Goal: Information Seeking & Learning: Compare options

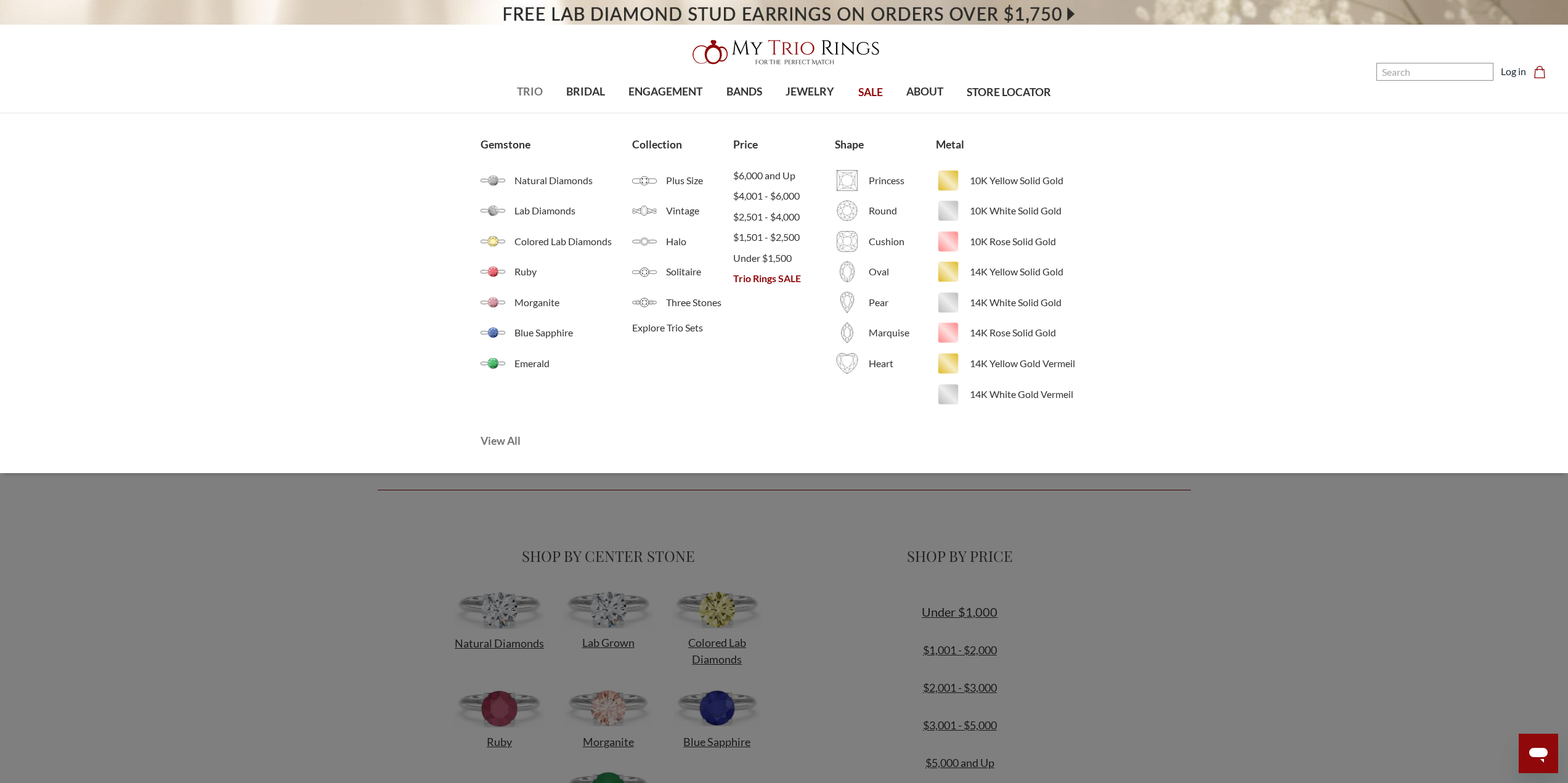
click at [500, 442] on span "View All" at bounding box center [582, 440] width 202 height 16
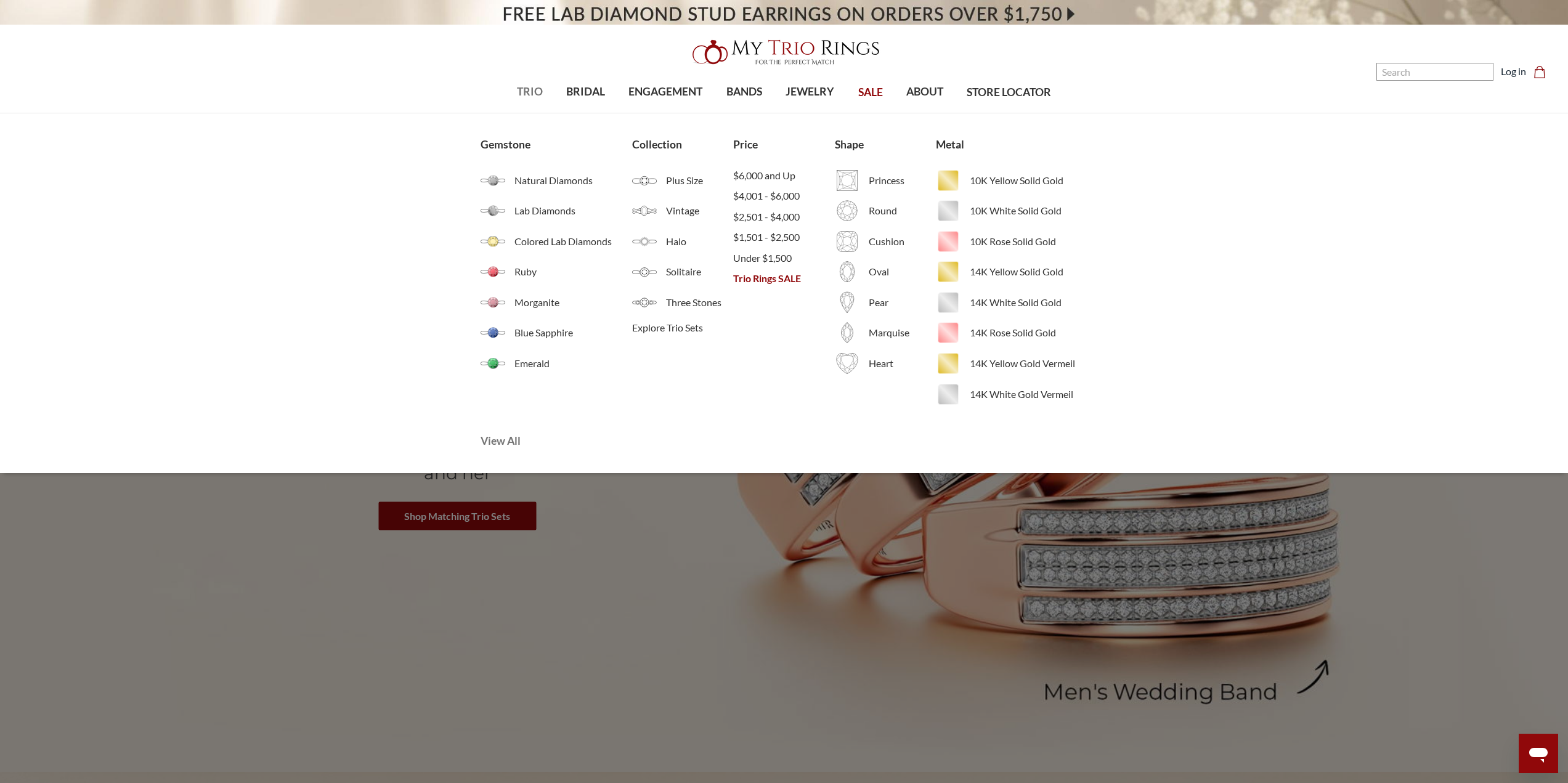
click at [511, 446] on span "View All" at bounding box center [582, 440] width 202 height 16
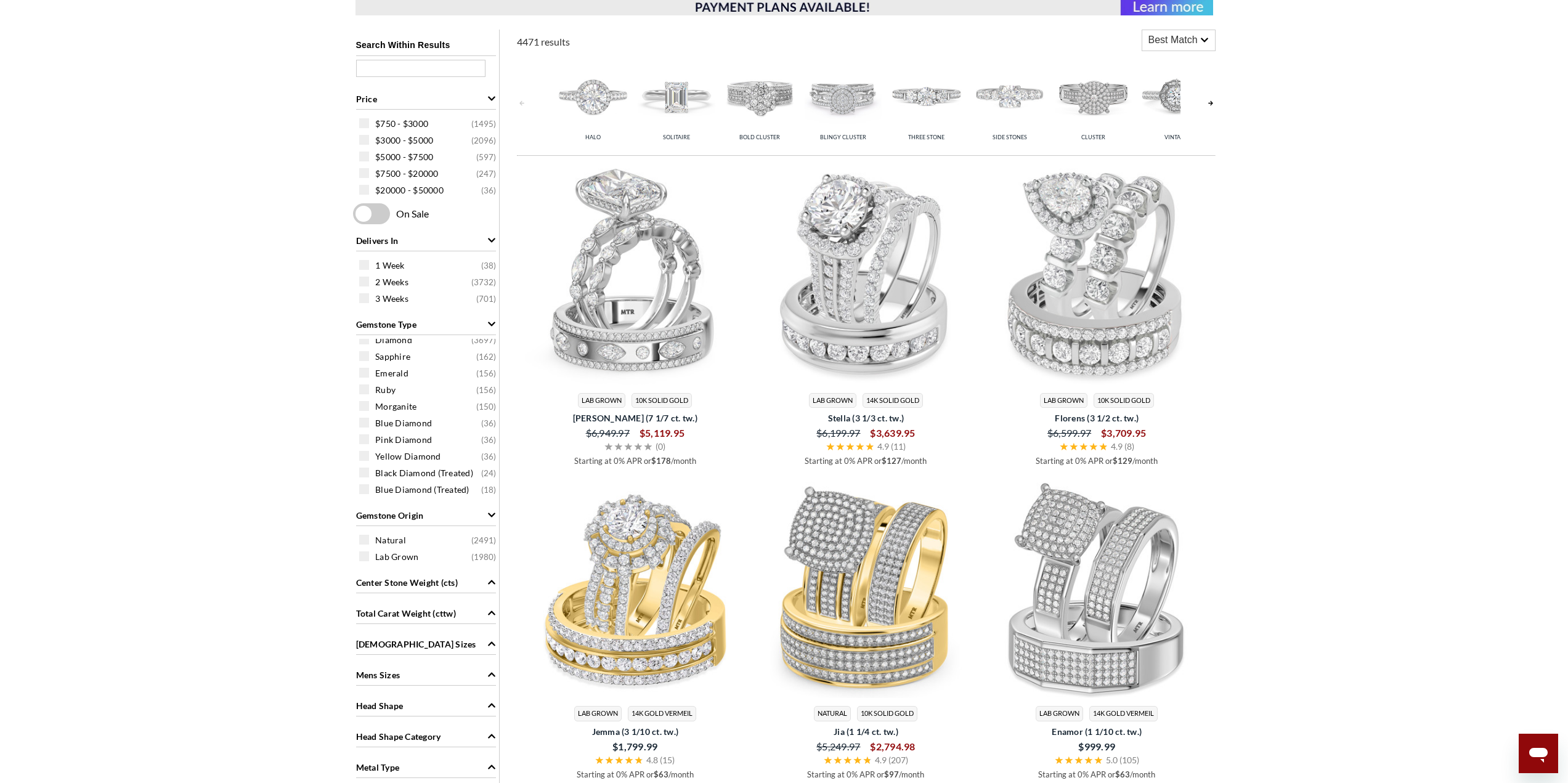
scroll to position [985, 0]
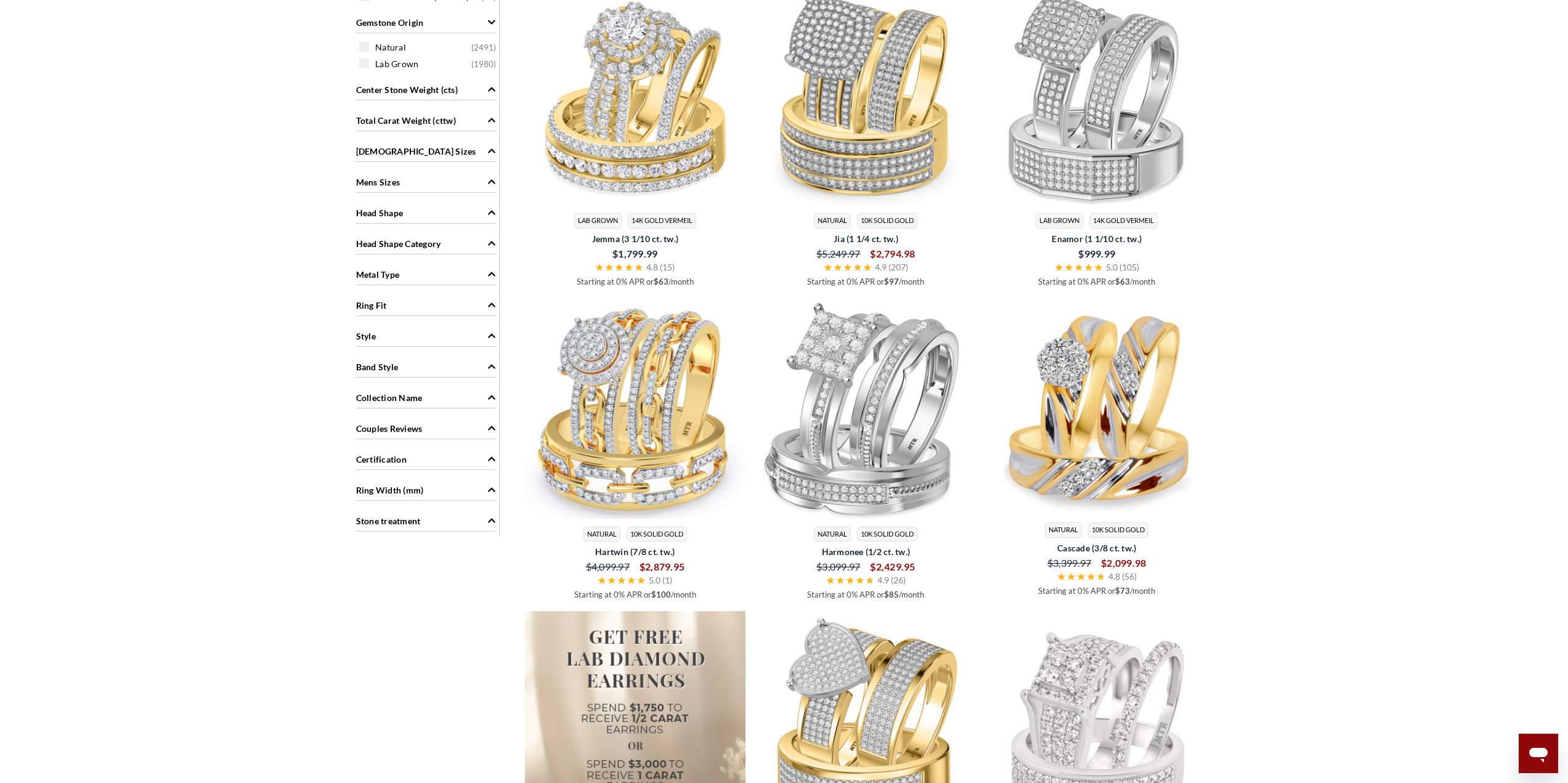
drag, startPoint x: 480, startPoint y: 333, endPoint x: 467, endPoint y: 349, distance: 20.6
click at [480, 333] on div "Style" at bounding box center [426, 335] width 140 height 23
click at [365, 389] on span at bounding box center [363, 392] width 10 height 10
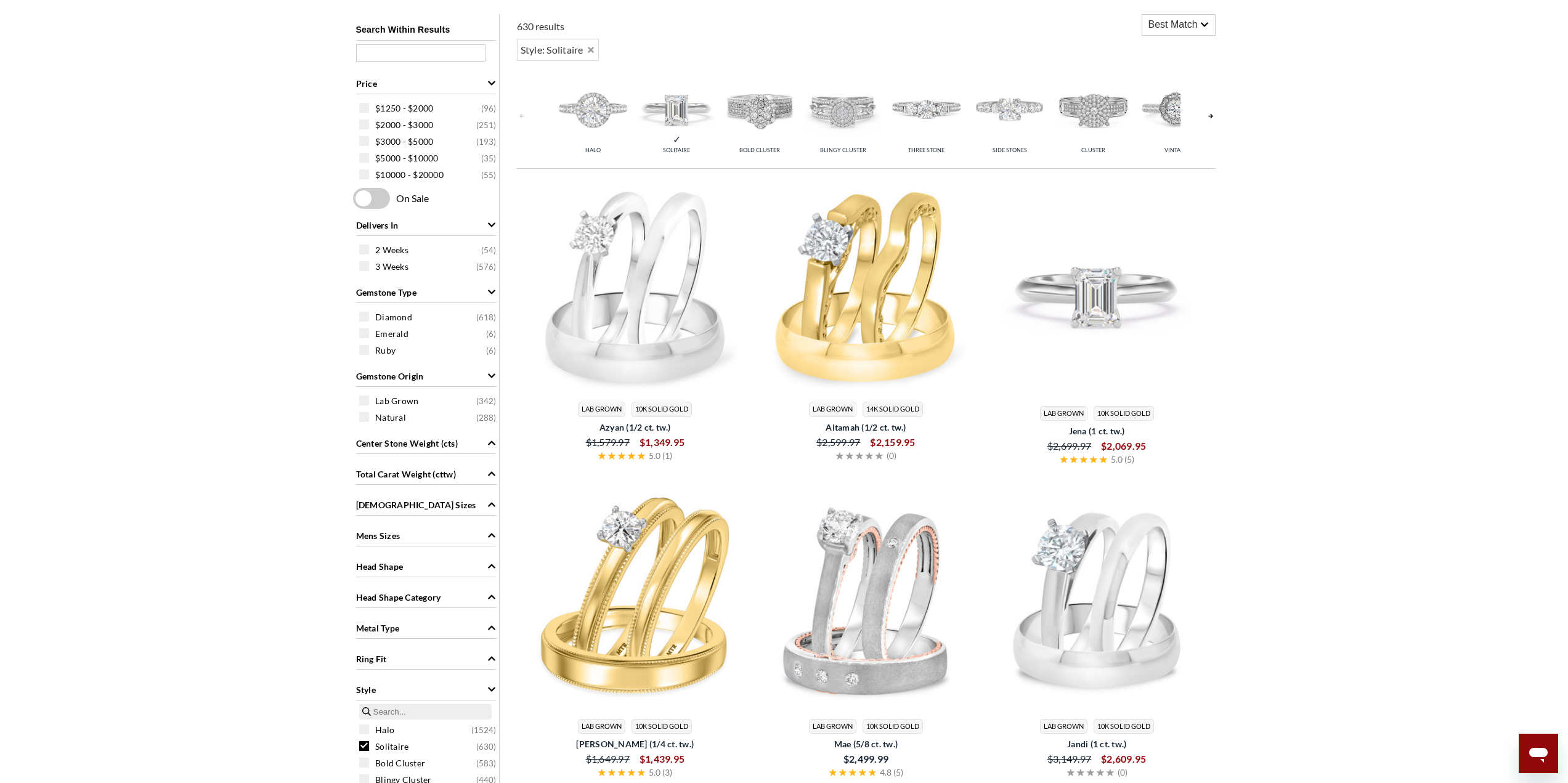
scroll to position [1001, 0]
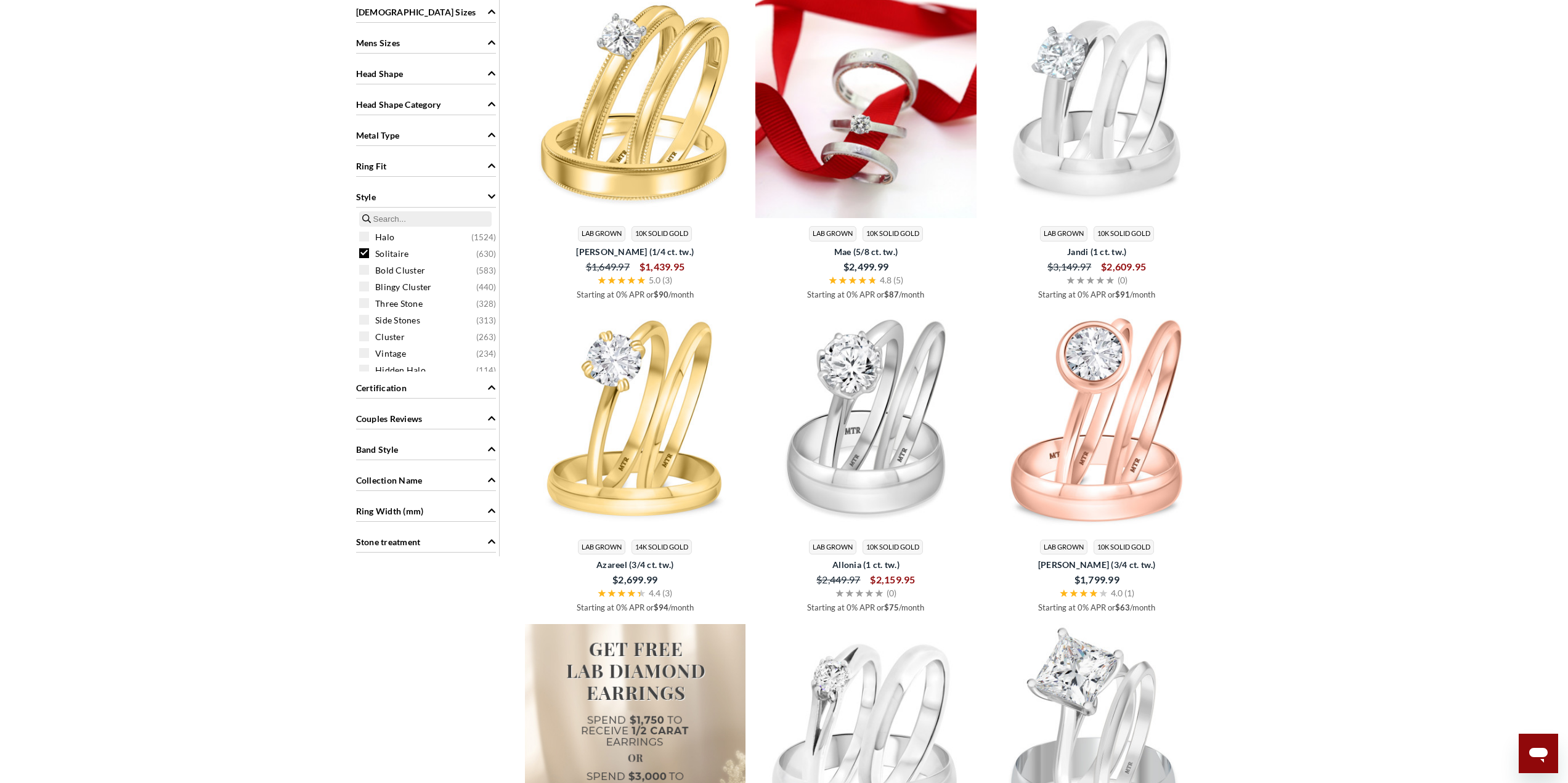
click at [879, 172] on img at bounding box center [866, 108] width 221 height 221
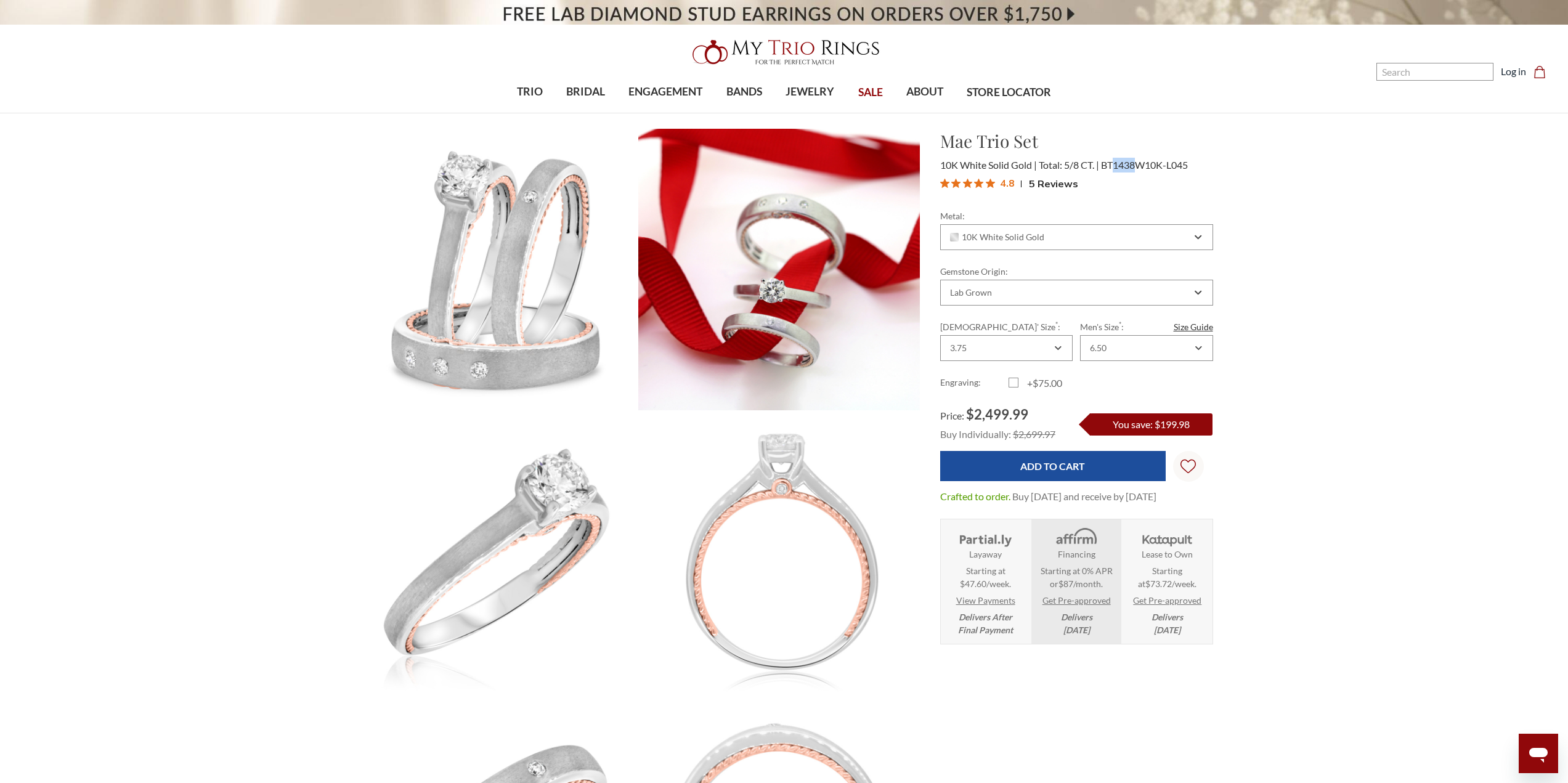
drag, startPoint x: 1119, startPoint y: 167, endPoint x: 1136, endPoint y: 191, distance: 29.4
click at [1138, 170] on span "BT1438W10K-L045" at bounding box center [1145, 165] width 87 height 12
copy span "1438"
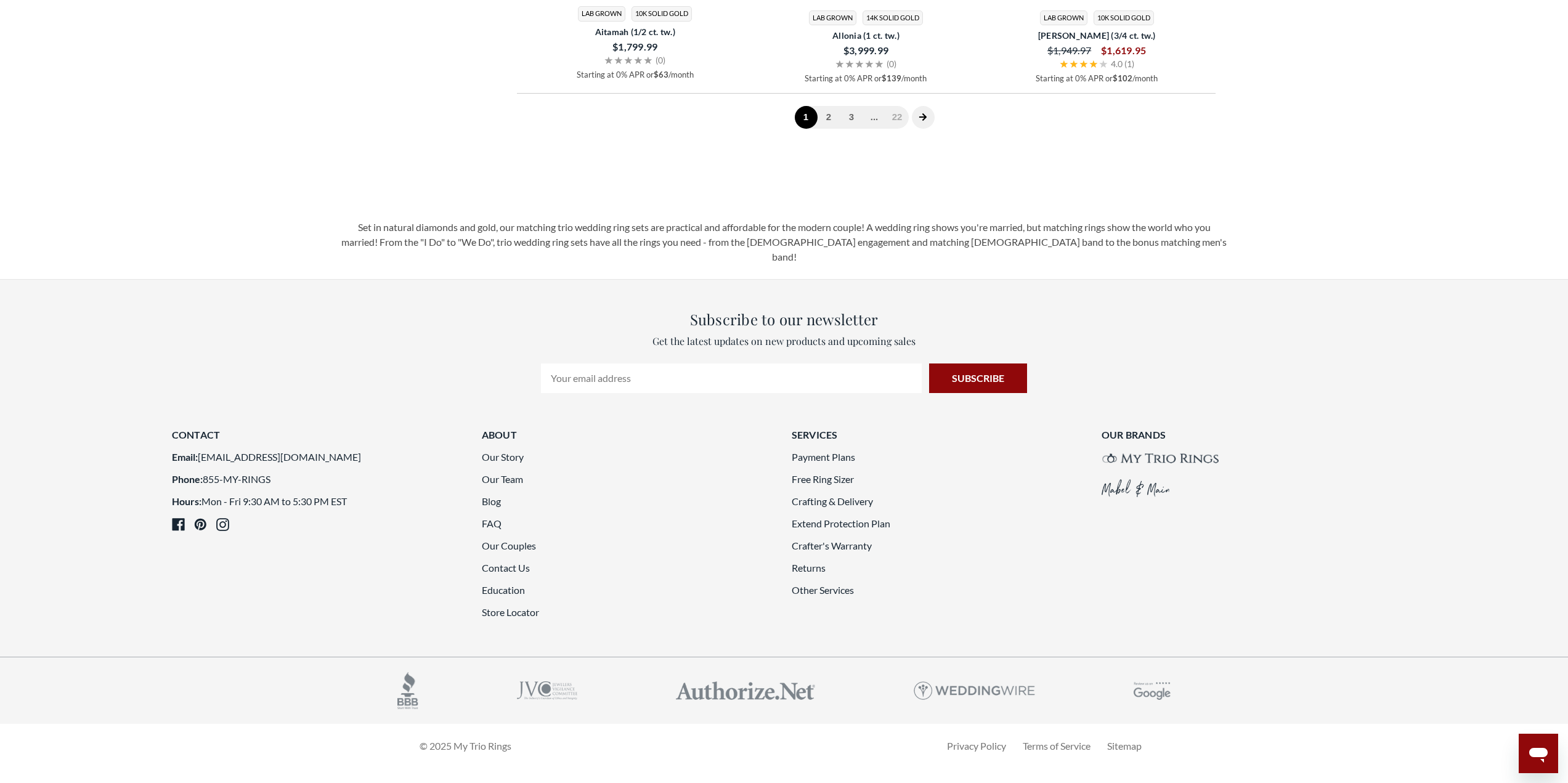
scroll to position [3211, 0]
click at [837, 128] on link "2" at bounding box center [829, 117] width 23 height 23
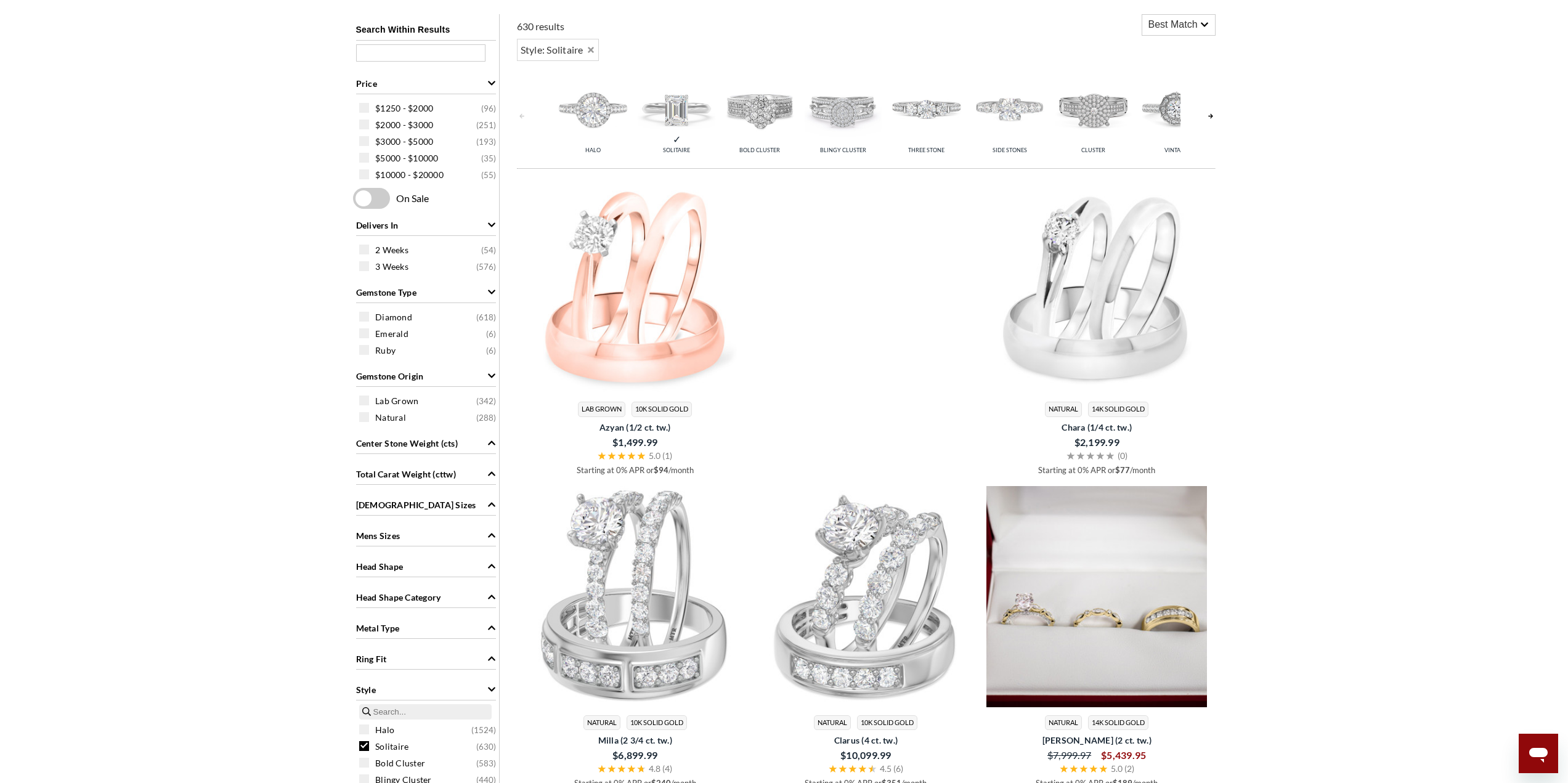
scroll to position [1001, 0]
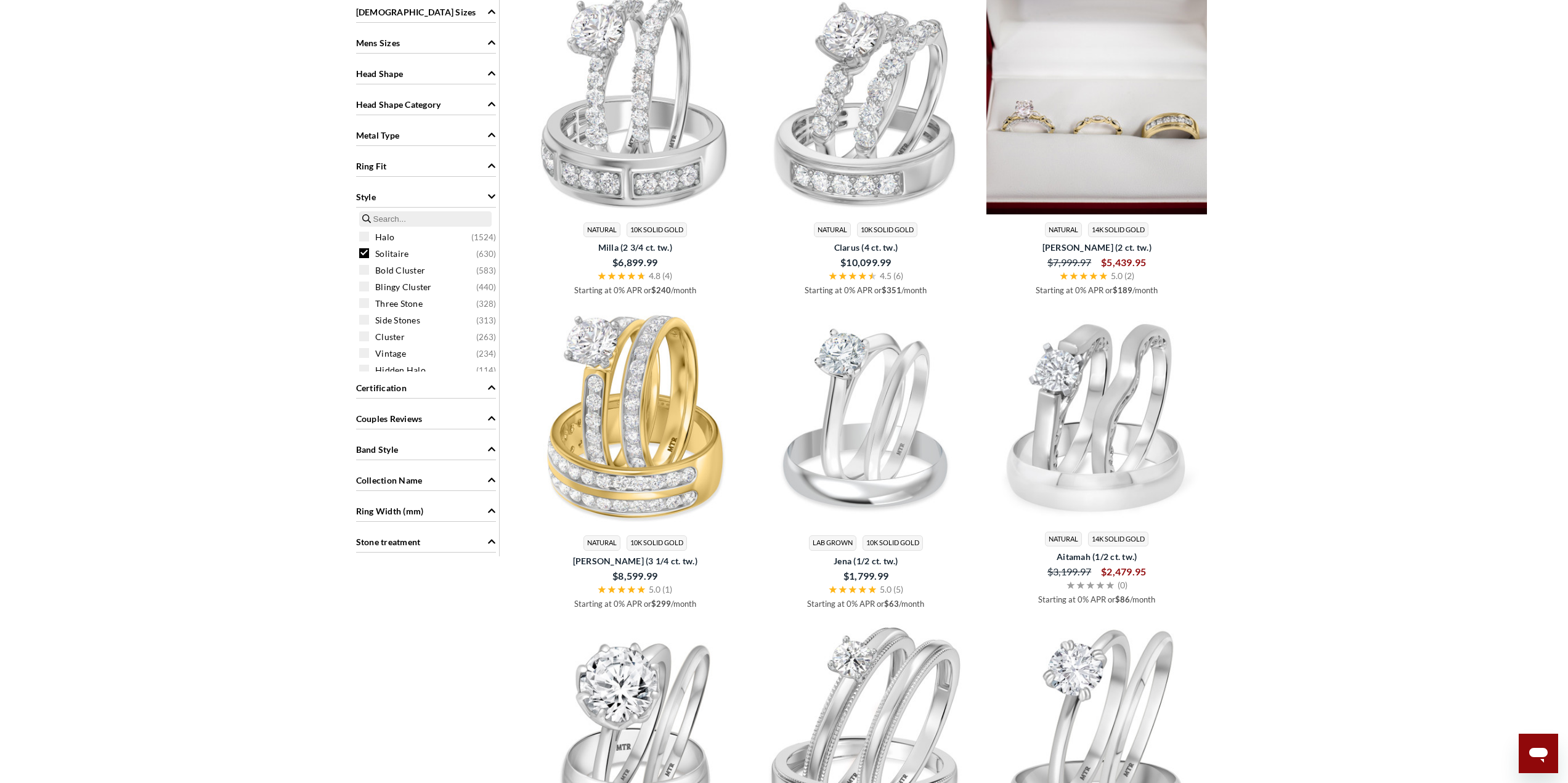
click at [1125, 79] on img at bounding box center [1097, 104] width 221 height 221
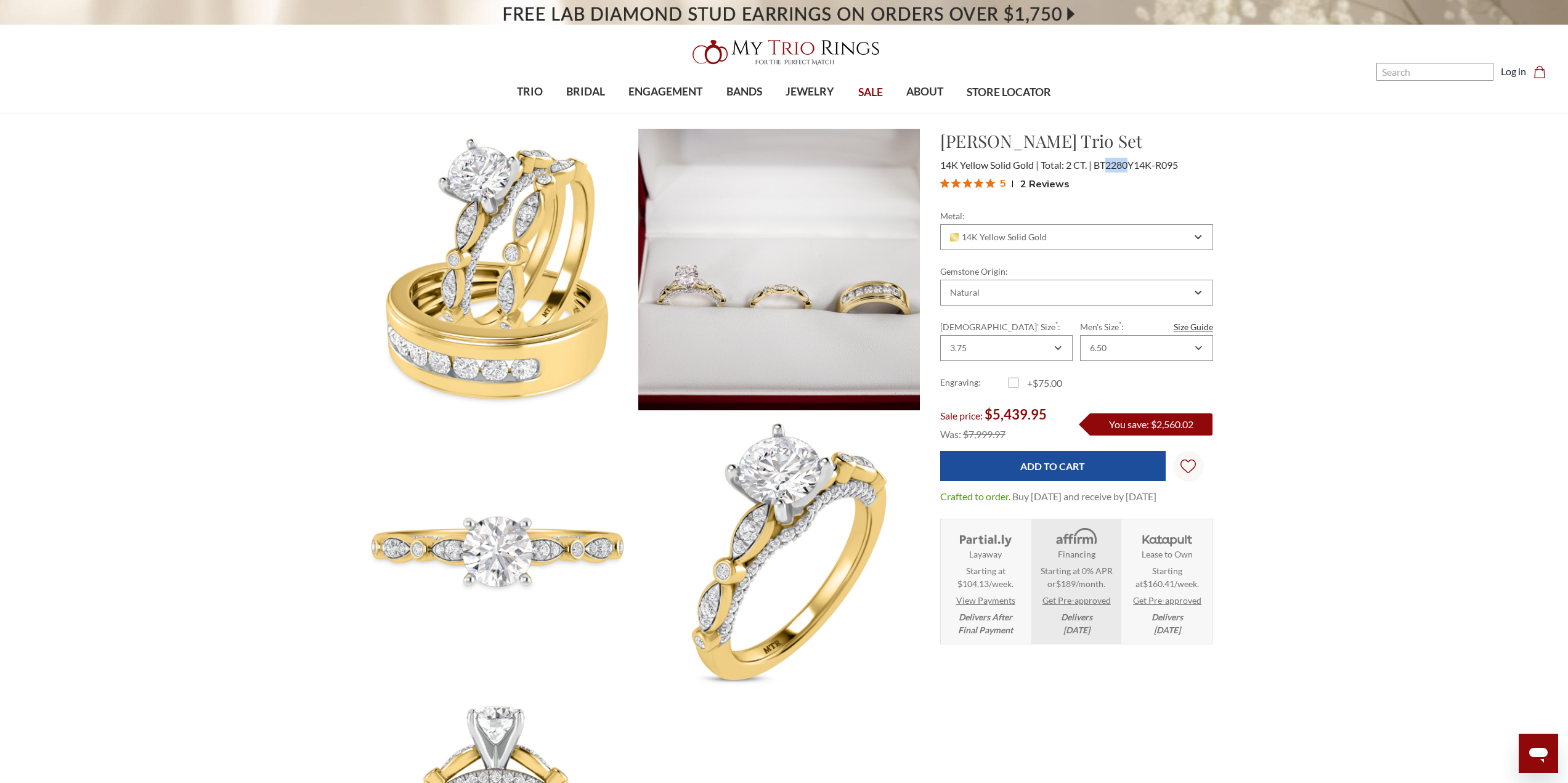
drag, startPoint x: 1109, startPoint y: 165, endPoint x: 1131, endPoint y: 171, distance: 22.8
click at [1131, 168] on span "BT2280Y14K-R095" at bounding box center [1136, 165] width 84 height 12
copy span "2280"
drag, startPoint x: 1131, startPoint y: 157, endPoint x: 1125, endPoint y: 169, distance: 13.4
click at [1131, 157] on div "Effie Trio Set $5,439.95 14K Yellow Solid Gold Total: 2 CT. BT2280Y14K-R095 5" at bounding box center [1077, 161] width 273 height 67
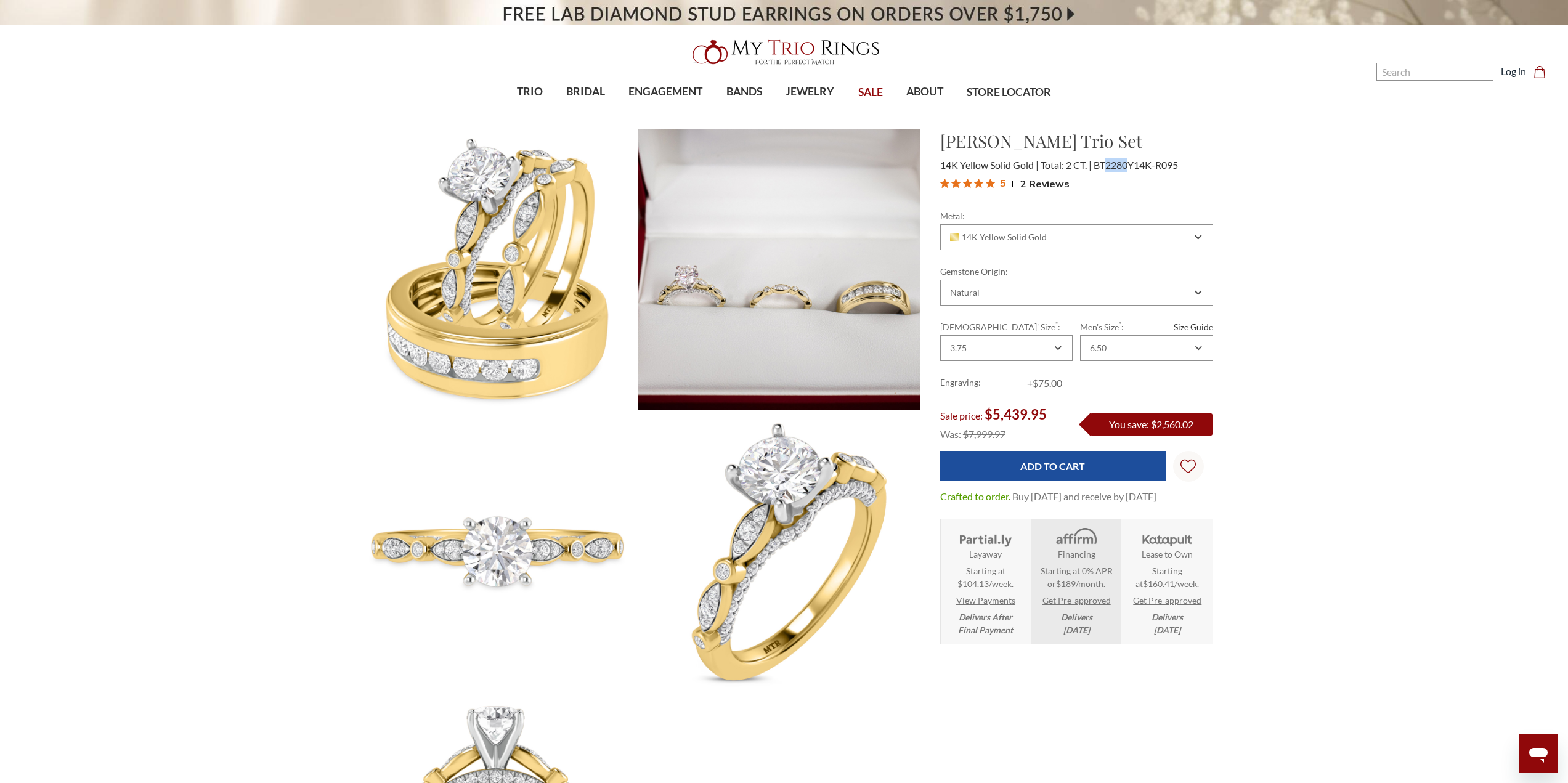
drag, startPoint x: 1110, startPoint y: 164, endPoint x: 1129, endPoint y: 167, distance: 19.2
click at [1130, 167] on span "BT2280Y14K-R095" at bounding box center [1136, 165] width 84 height 12
copy span "2280"
drag, startPoint x: 1261, startPoint y: 182, endPoint x: 1255, endPoint y: 203, distance: 21.8
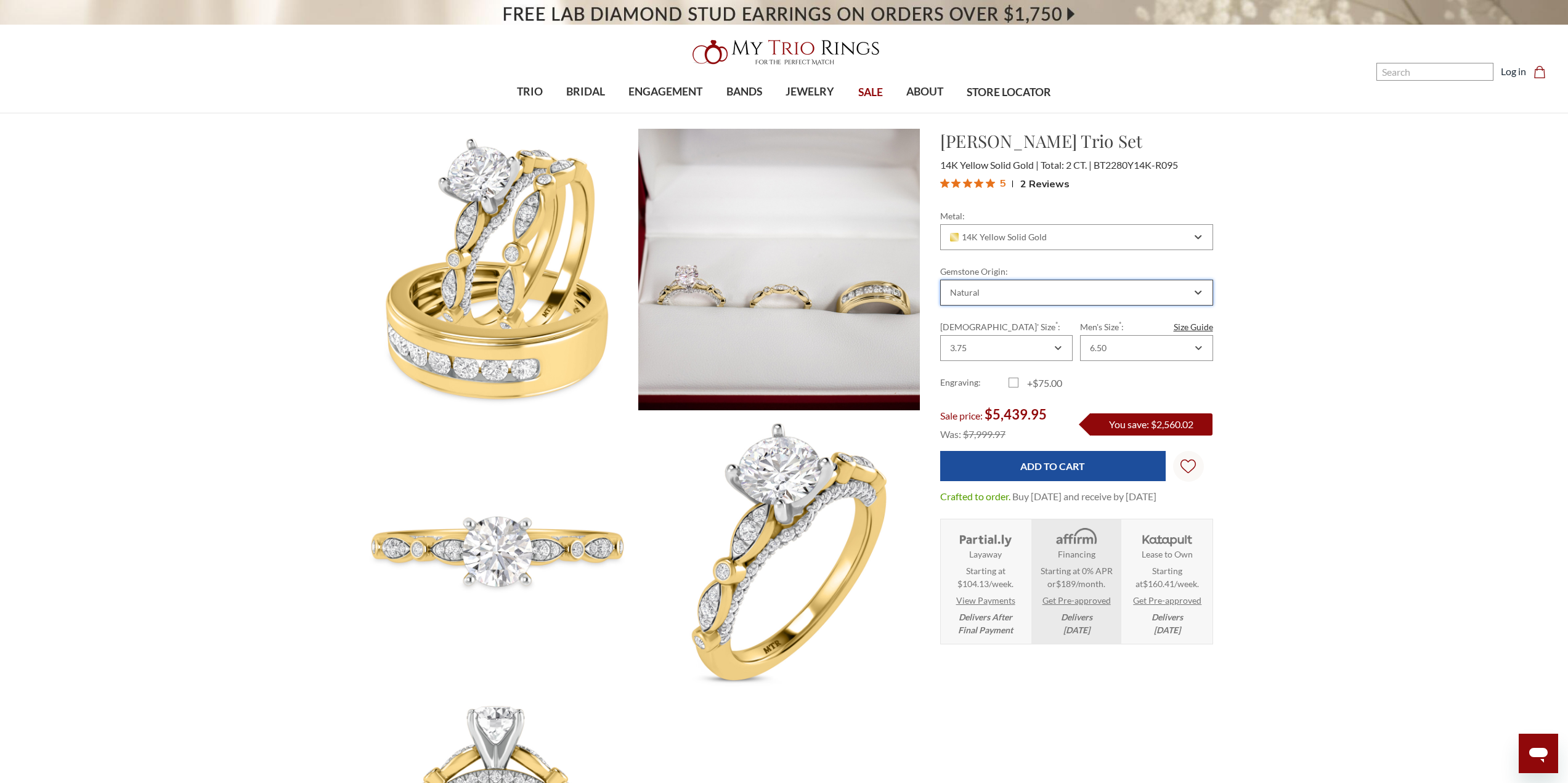
click at [1163, 297] on div "Natural" at bounding box center [1070, 292] width 243 height 10
click at [1025, 355] on div "Lab Grown" at bounding box center [1077, 353] width 257 height 16
drag, startPoint x: 1109, startPoint y: 167, endPoint x: 1131, endPoint y: 165, distance: 22.1
click at [1131, 165] on span "BT1662Y14K-L095" at bounding box center [1135, 165] width 83 height 12
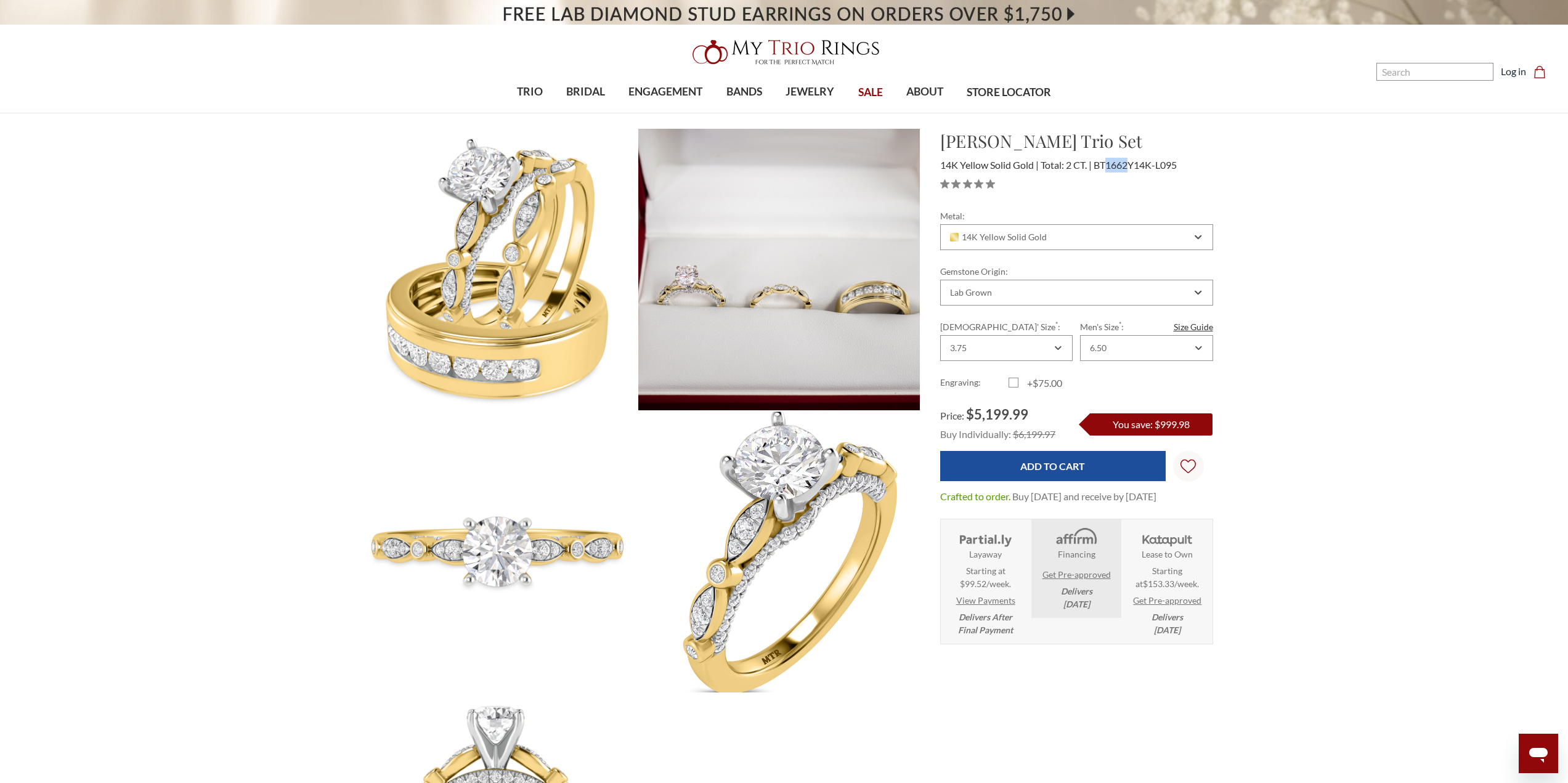
copy span "1662"
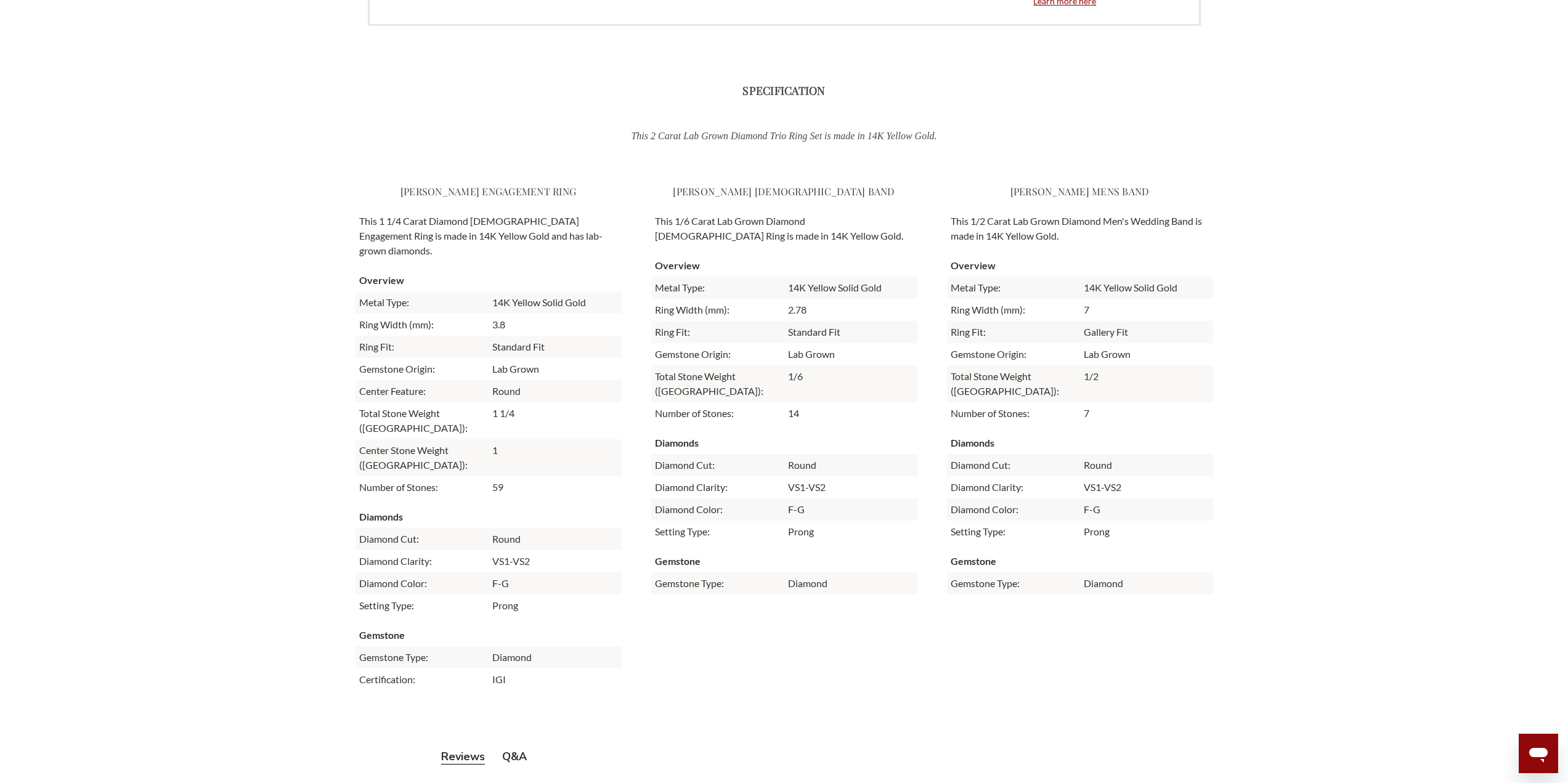
scroll to position [2954, 0]
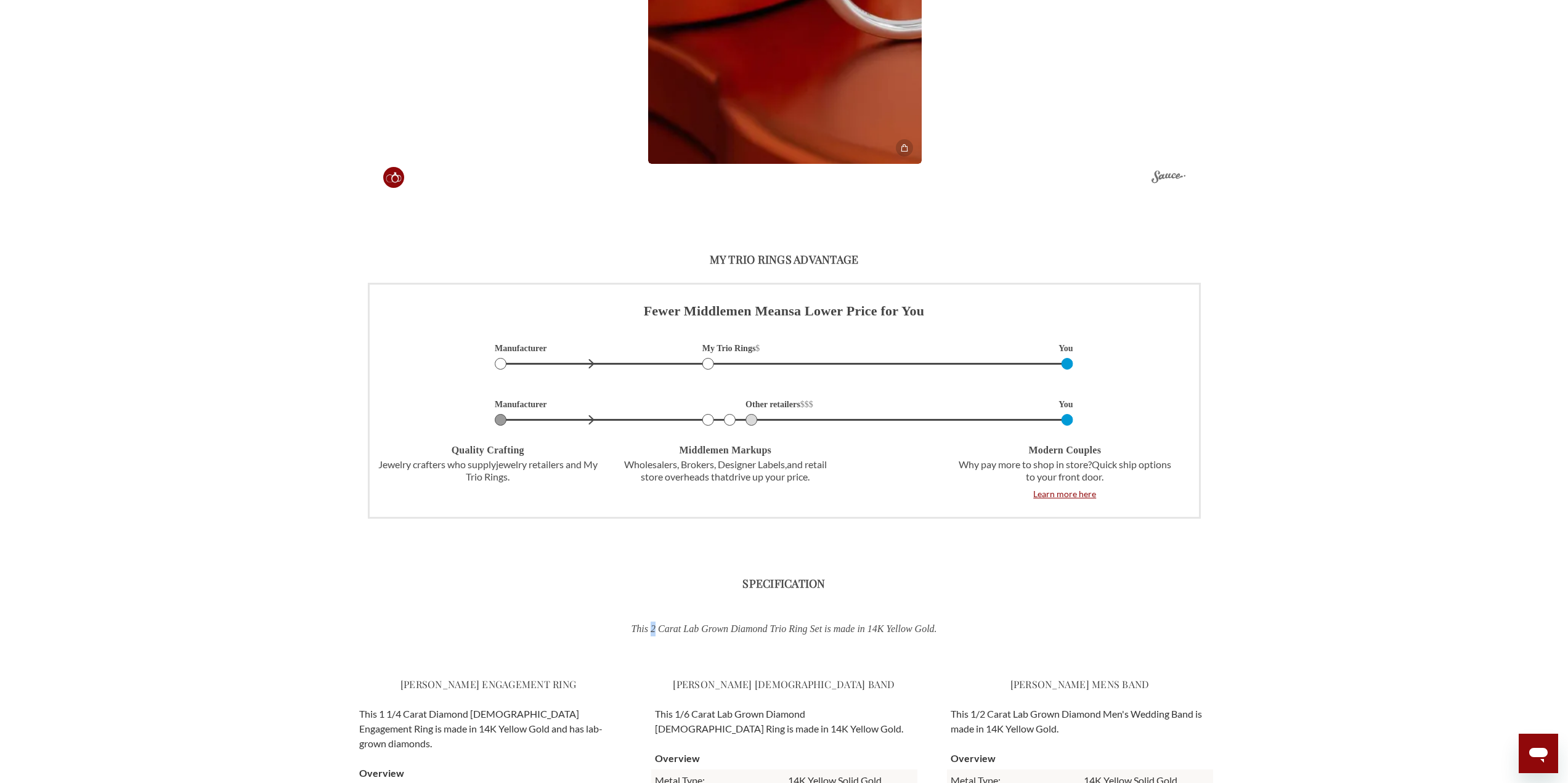
click at [641, 628] on p "This 2 Carat Lab Grown Diamond Trio Ring Set is made in 14K Yellow Gold." at bounding box center [784, 629] width 643 height 15
copy p "2"
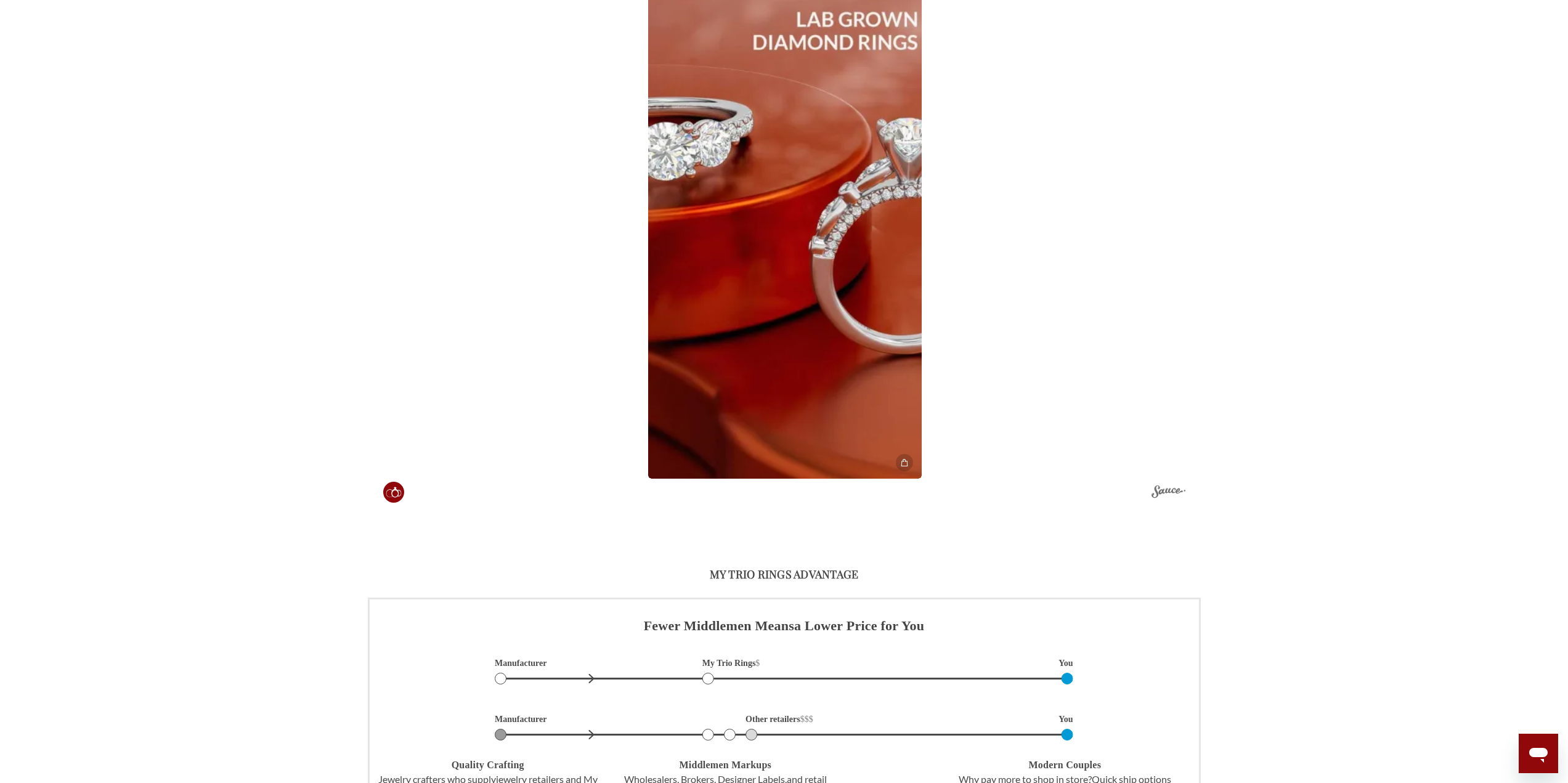
scroll to position [0, 0]
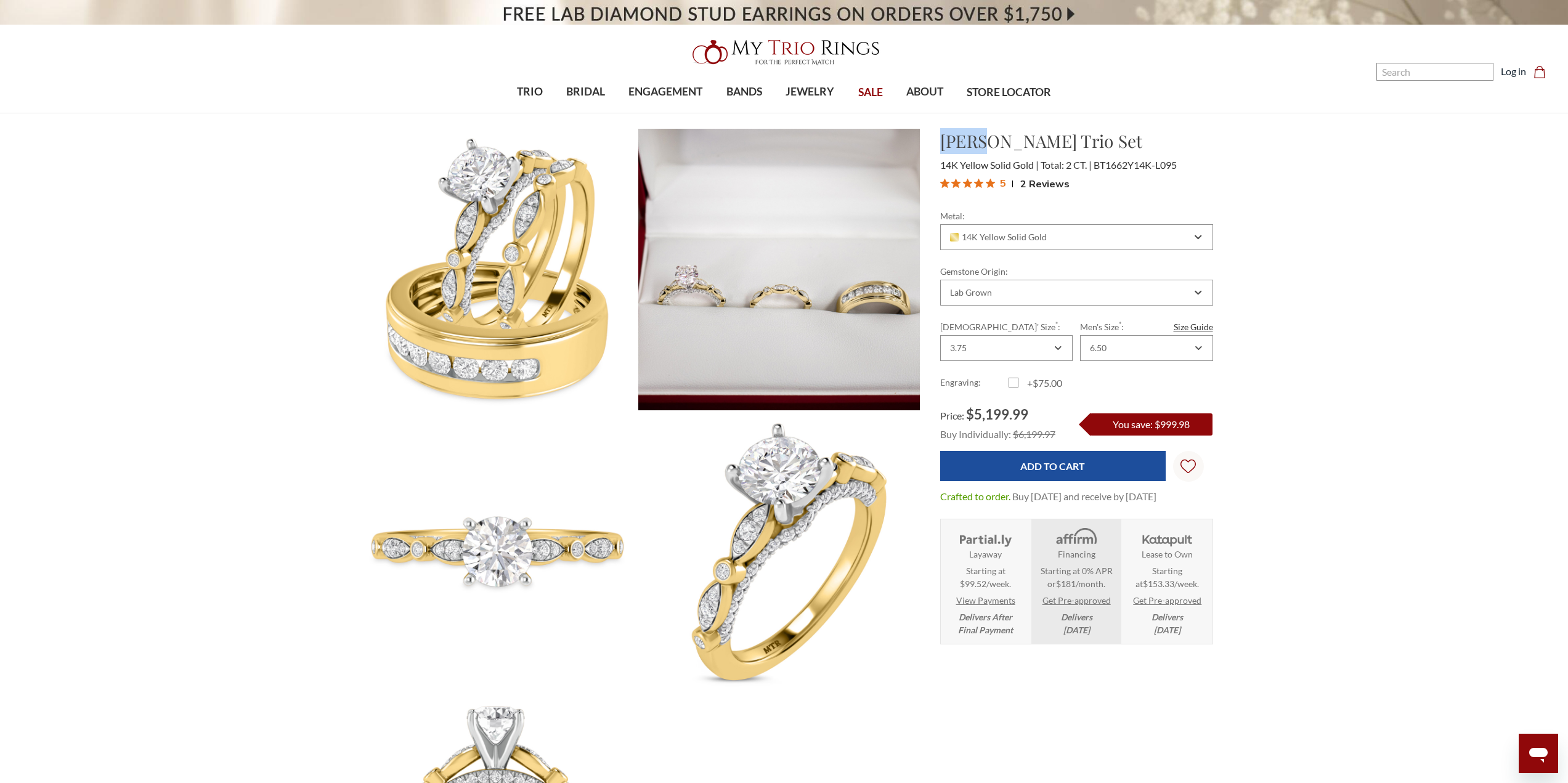
drag, startPoint x: 957, startPoint y: 134, endPoint x: 976, endPoint y: 133, distance: 19.0
click at [975, 135] on div "[PERSON_NAME] Trio Set $5,199.99 14K Yellow Solid Gold Total: 2 CT. BT1662Y14K-…" at bounding box center [1077, 161] width 293 height 67
copy h1 "[PERSON_NAME]"
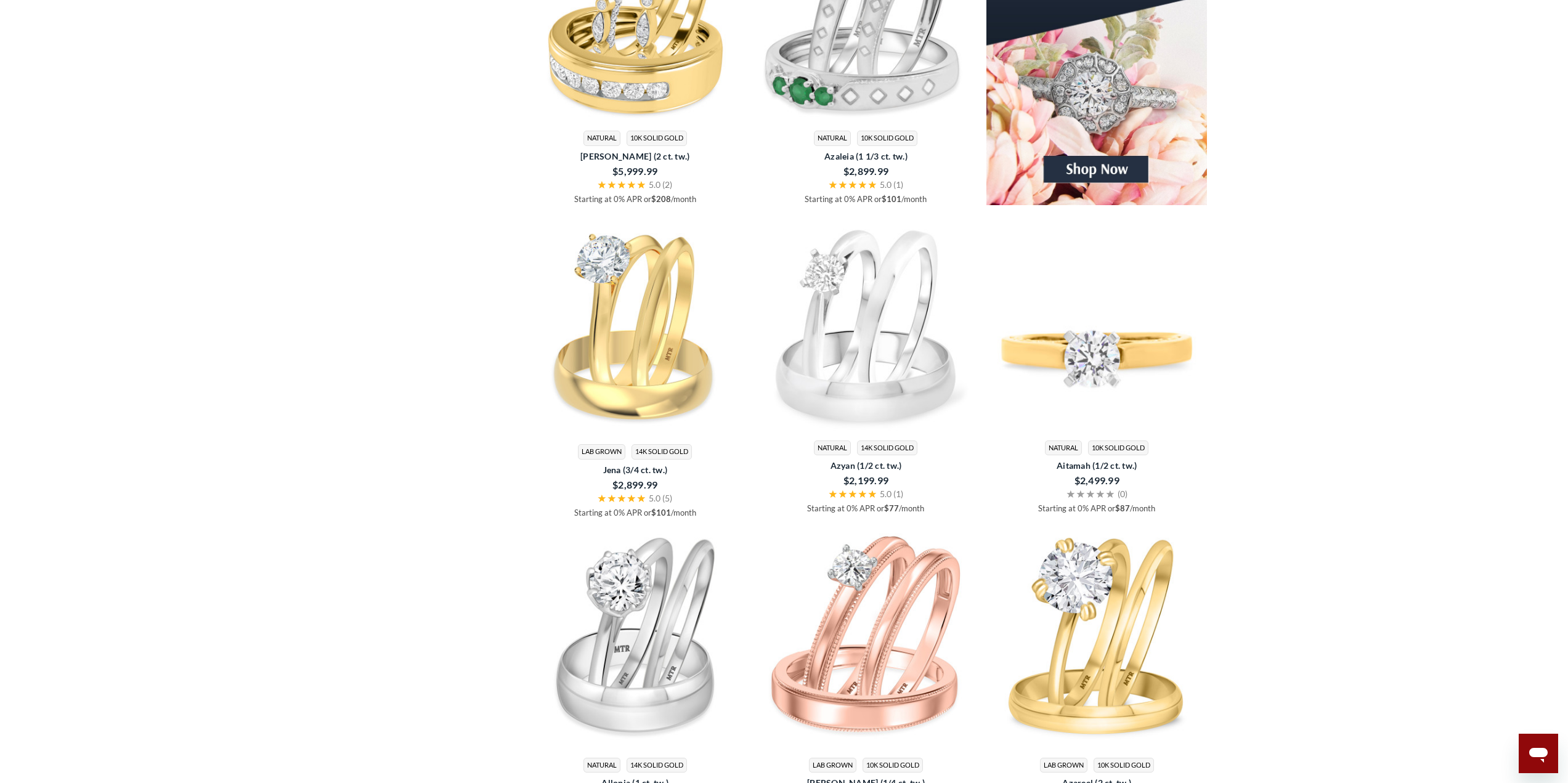
scroll to position [3464, 0]
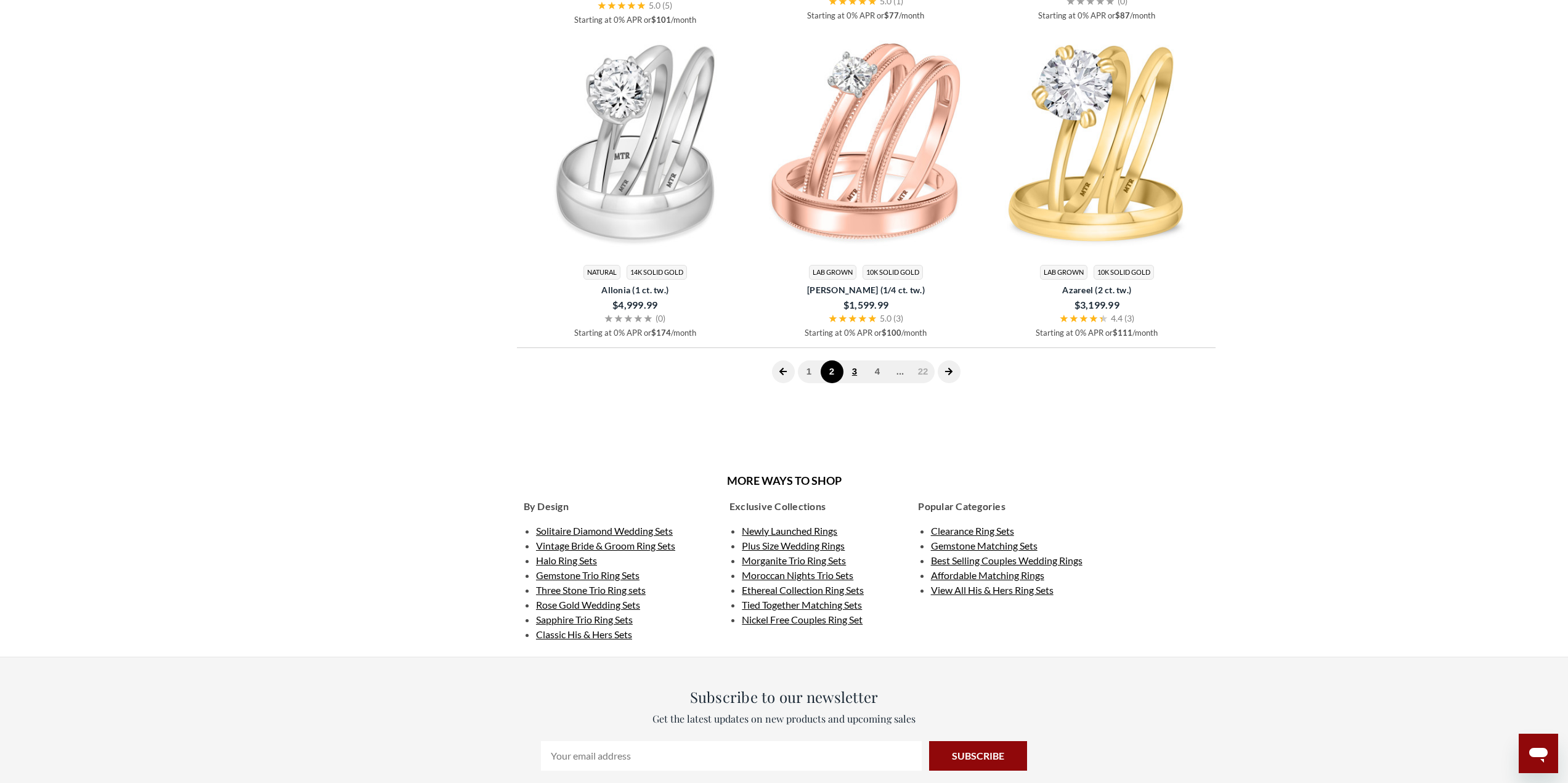
click at [853, 370] on link "3" at bounding box center [855, 371] width 23 height 23
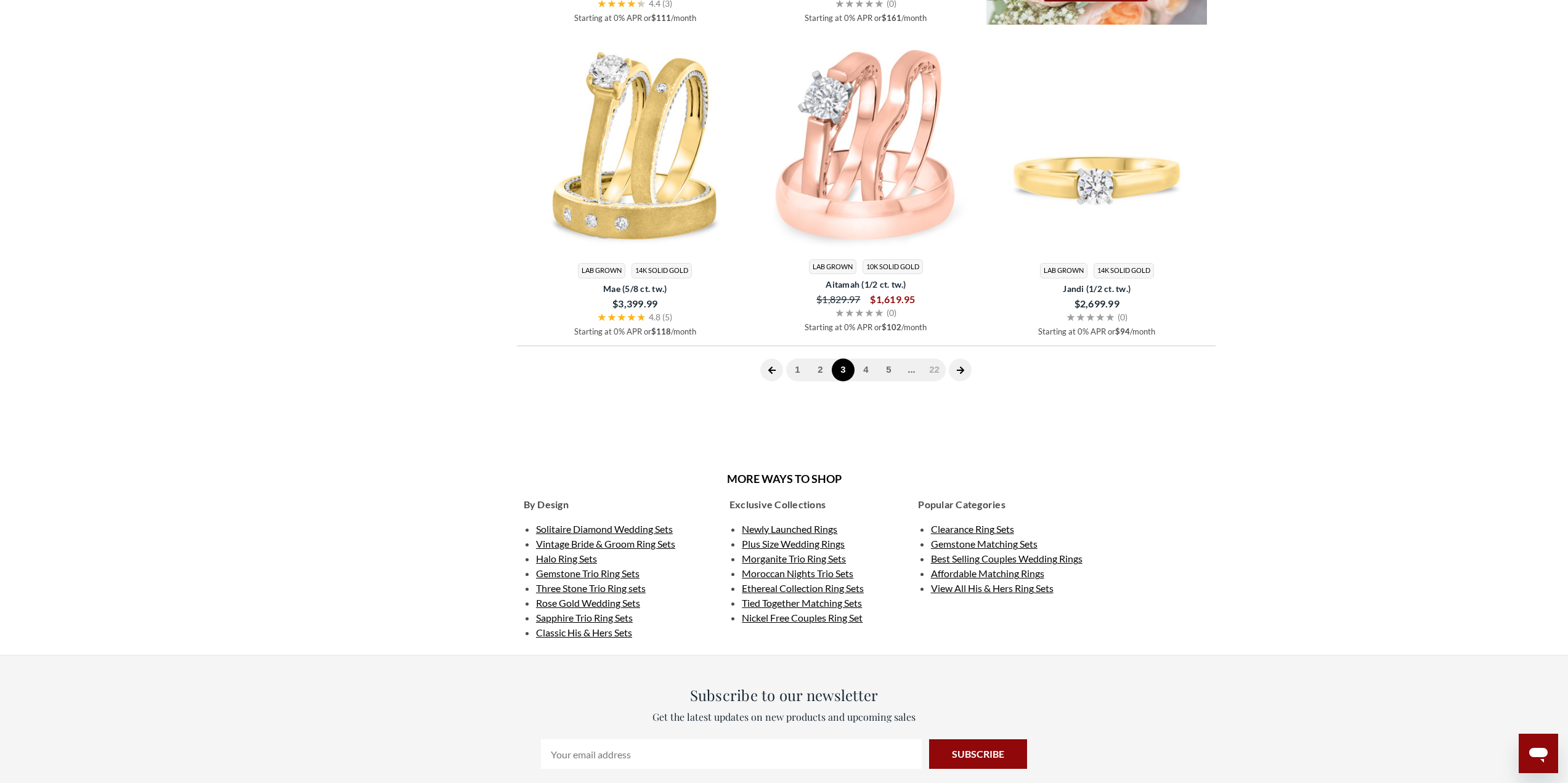
scroll to position [3464, 0]
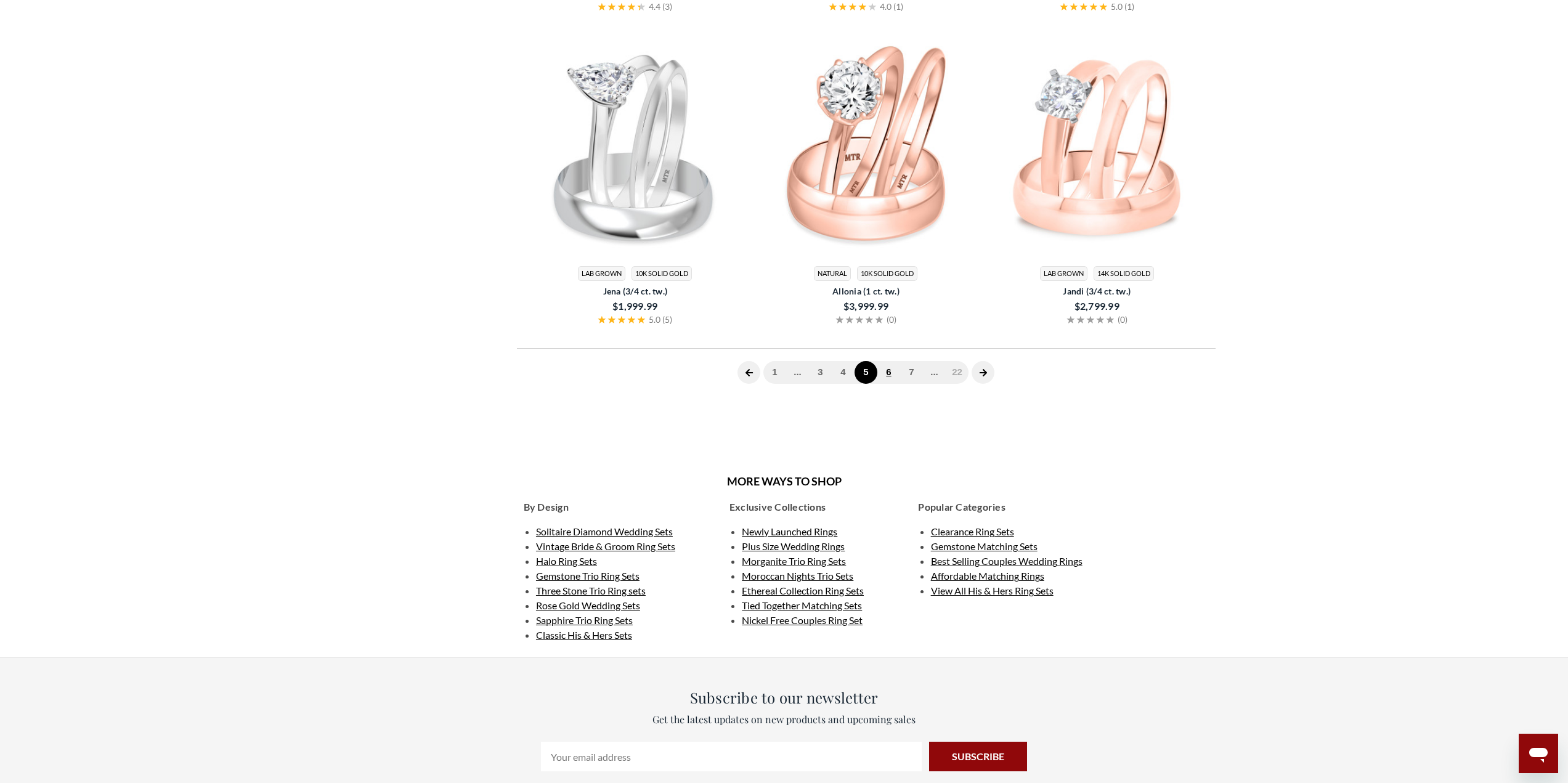
scroll to position [508, 0]
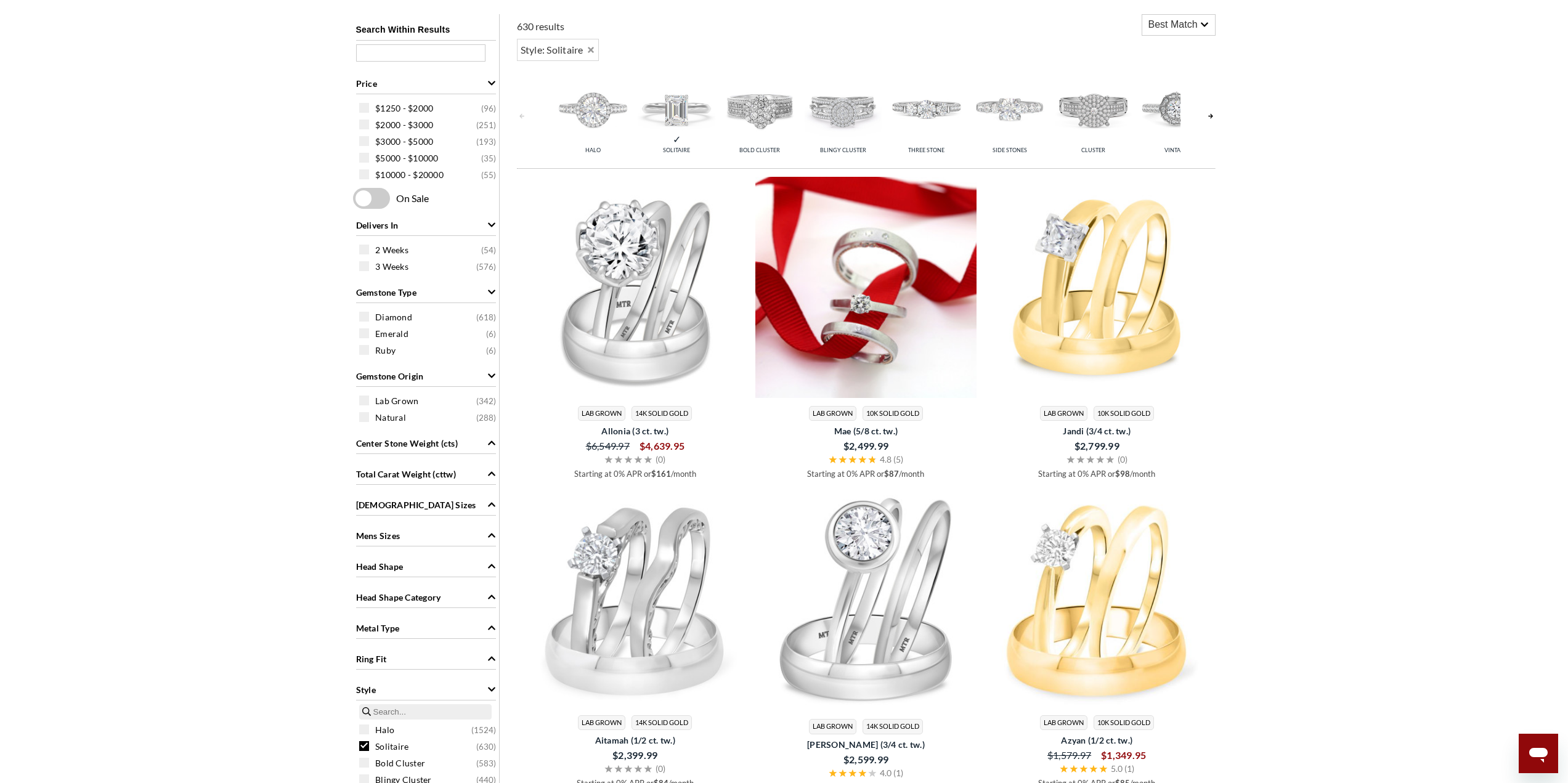
click at [883, 326] on img at bounding box center [866, 287] width 221 height 221
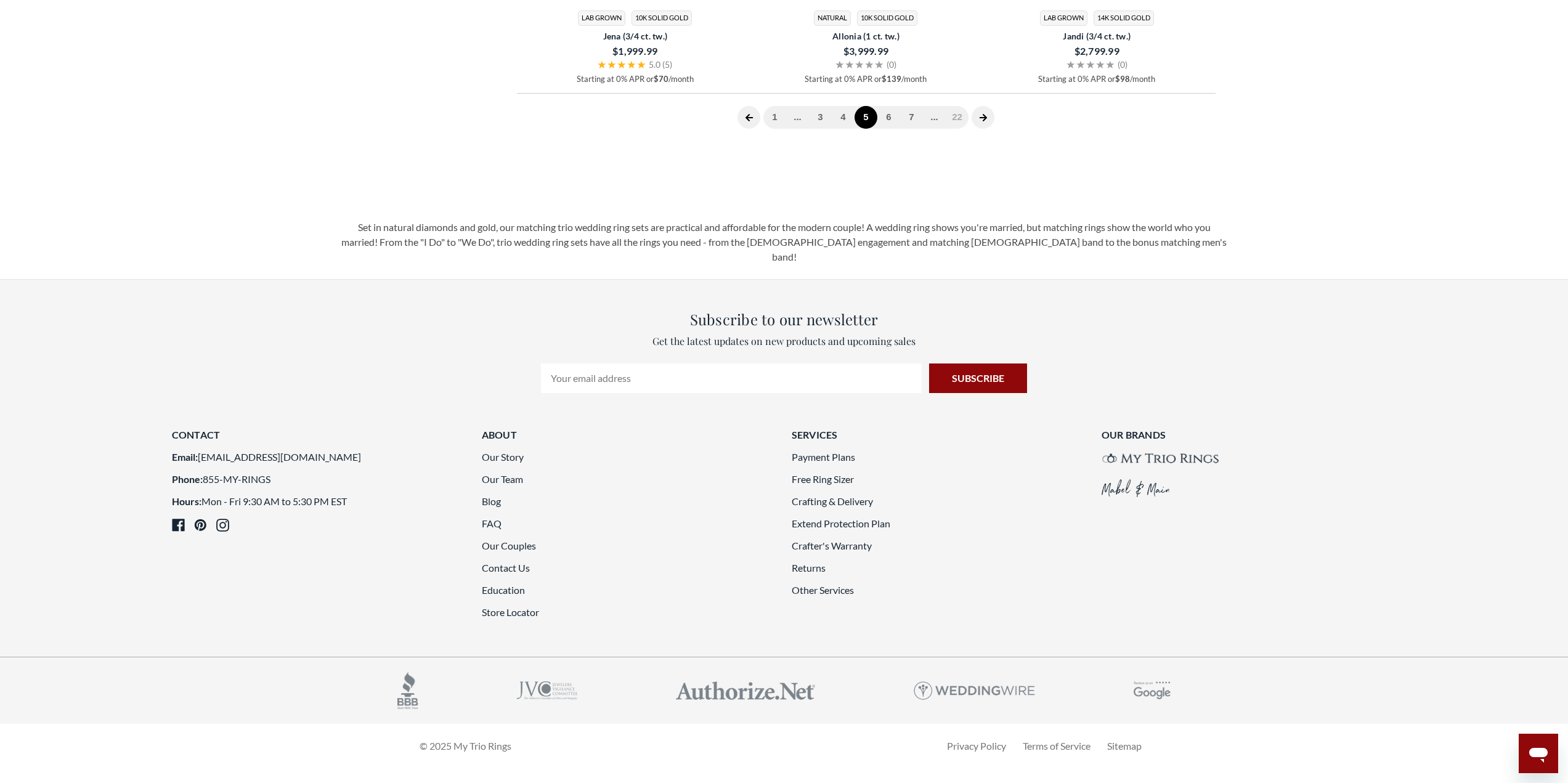
scroll to position [3707, 0]
click at [890, 123] on link "6" at bounding box center [888, 117] width 23 height 23
click at [889, 128] on link "7" at bounding box center [888, 117] width 23 height 23
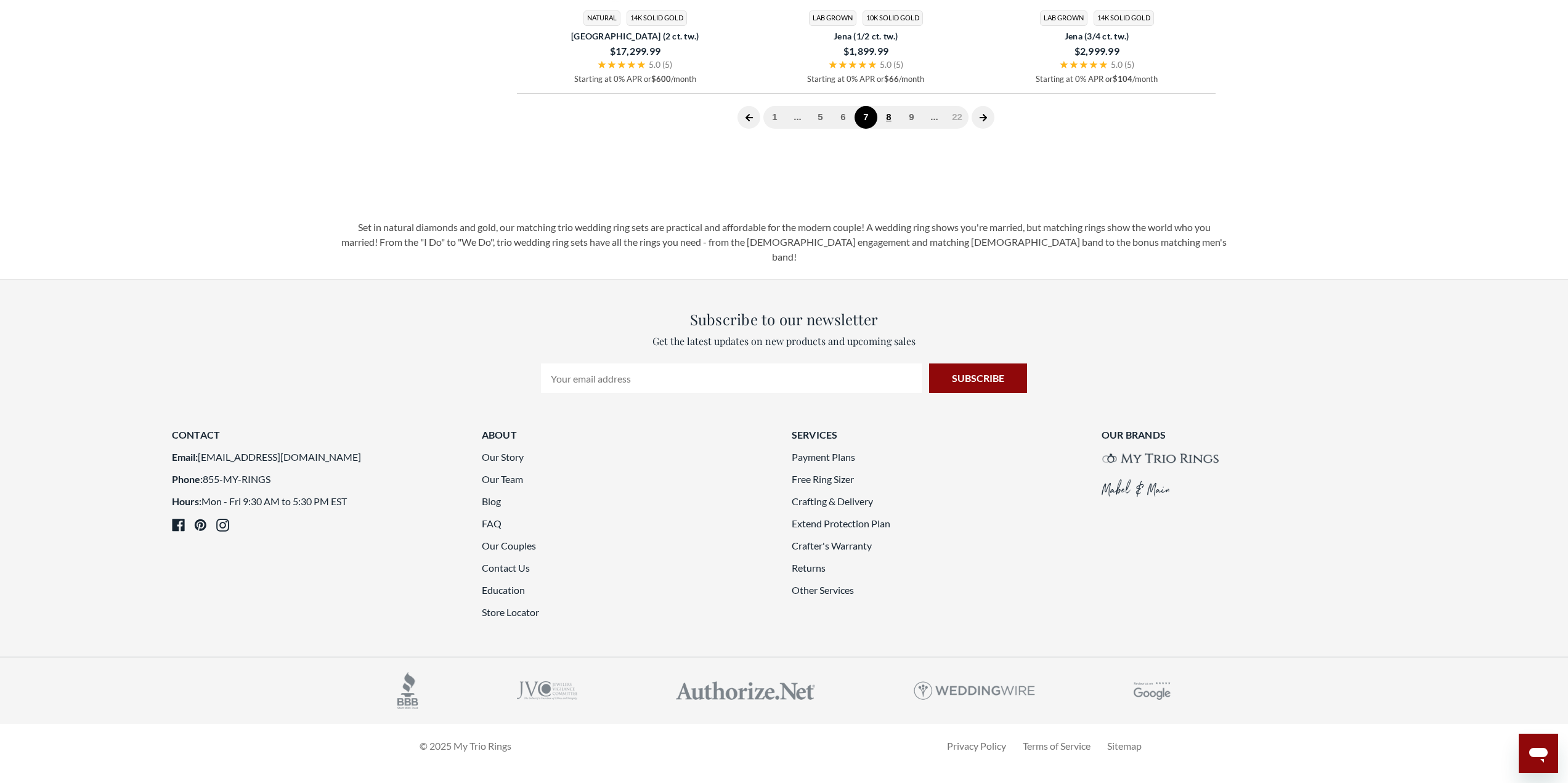
click at [888, 128] on link "8" at bounding box center [888, 117] width 23 height 23
click at [894, 128] on link "9" at bounding box center [888, 117] width 23 height 23
click at [886, 128] on link "10" at bounding box center [888, 117] width 23 height 23
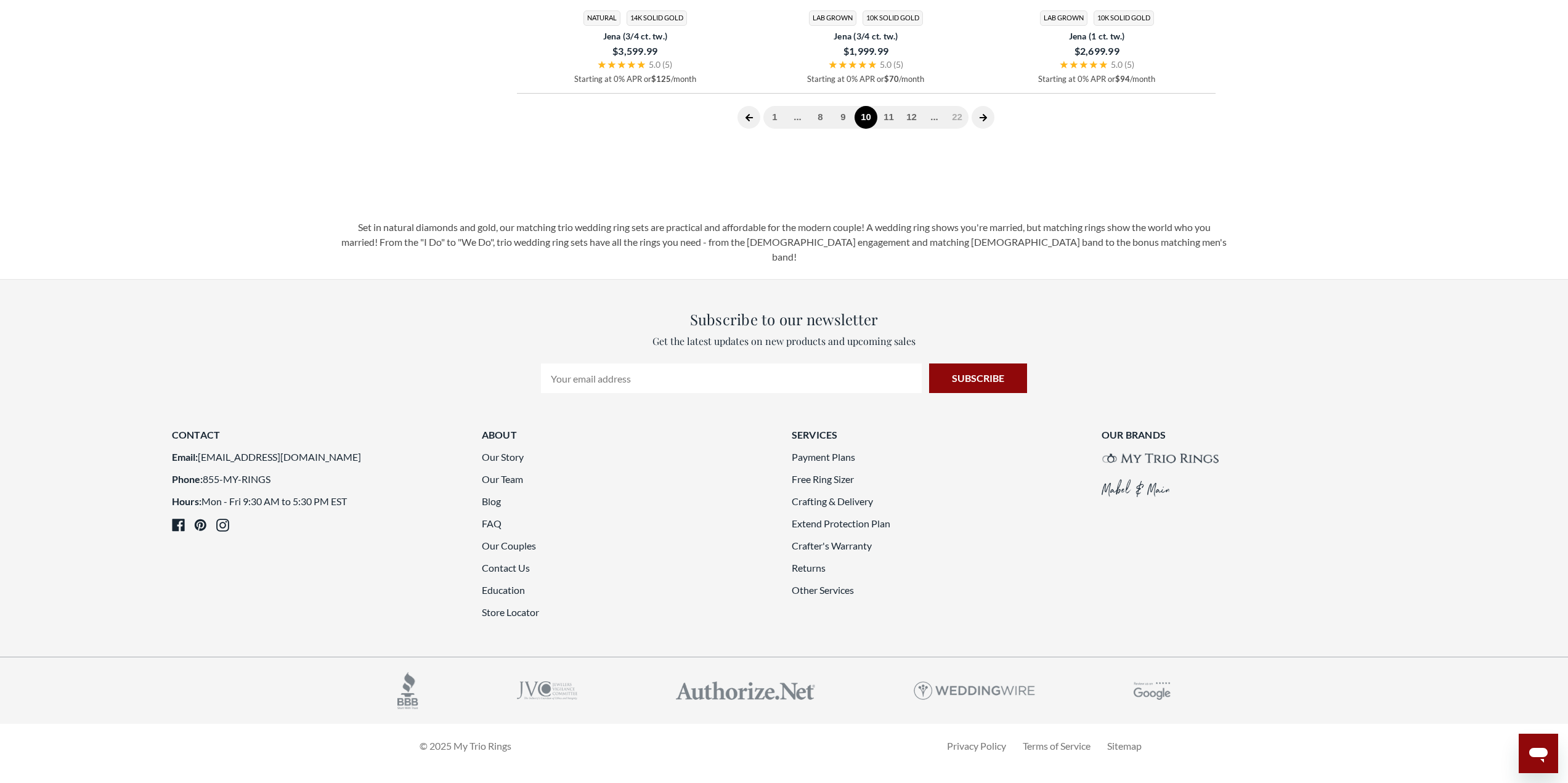
scroll to position [3464, 0]
click at [894, 128] on link "11" at bounding box center [888, 117] width 23 height 23
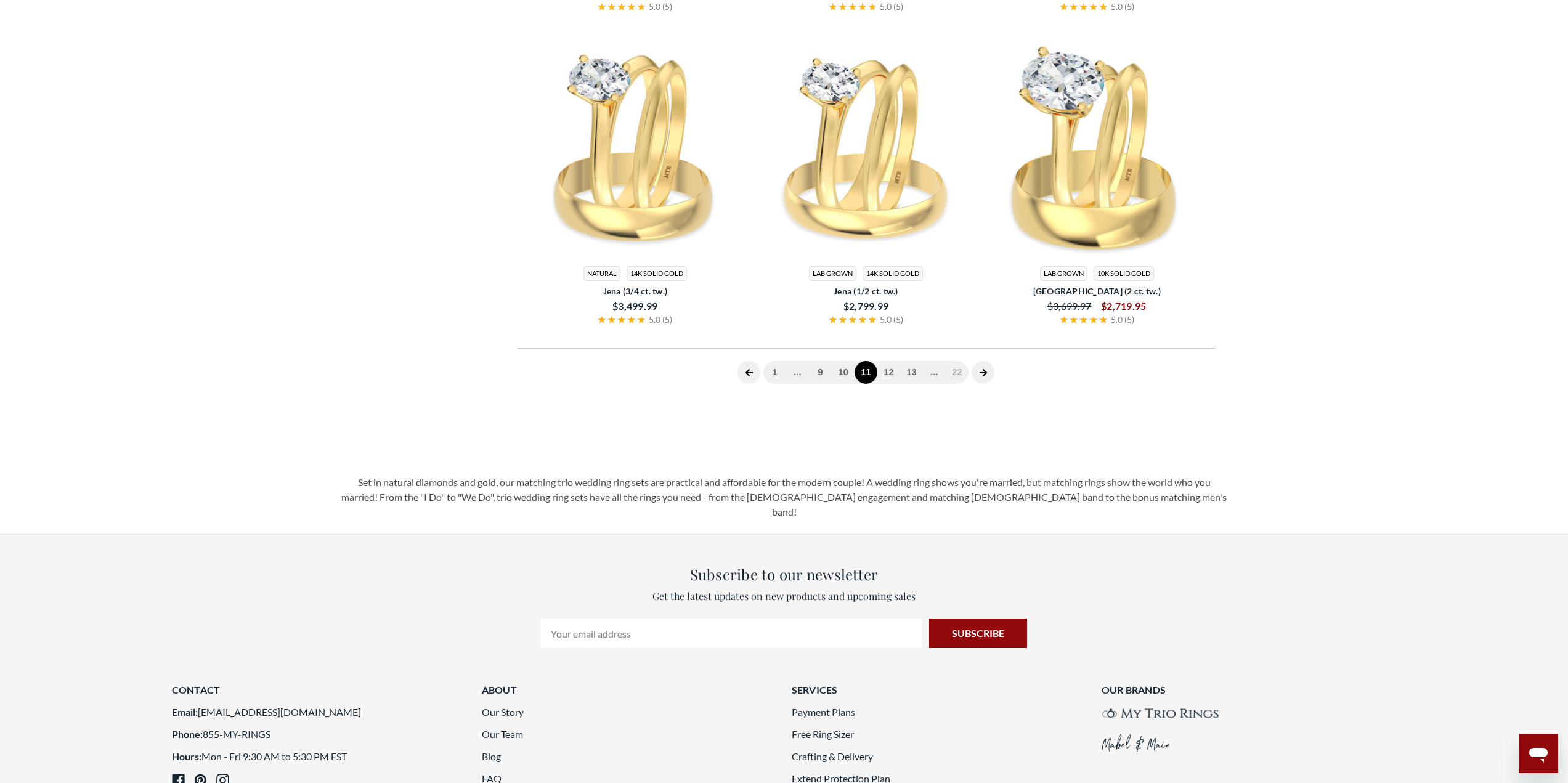
scroll to position [508, 0]
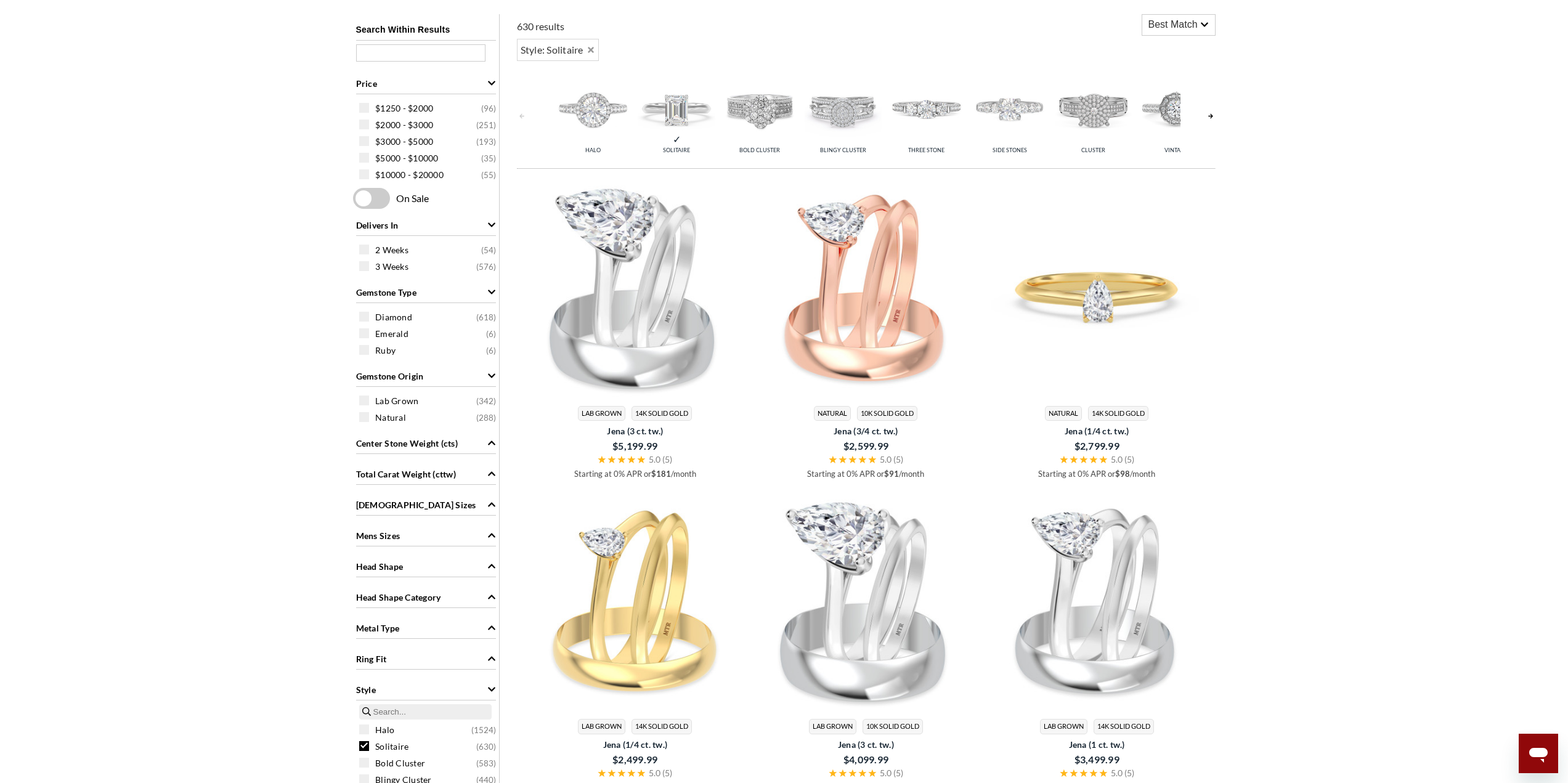
click at [1109, 296] on img at bounding box center [1097, 287] width 221 height 221
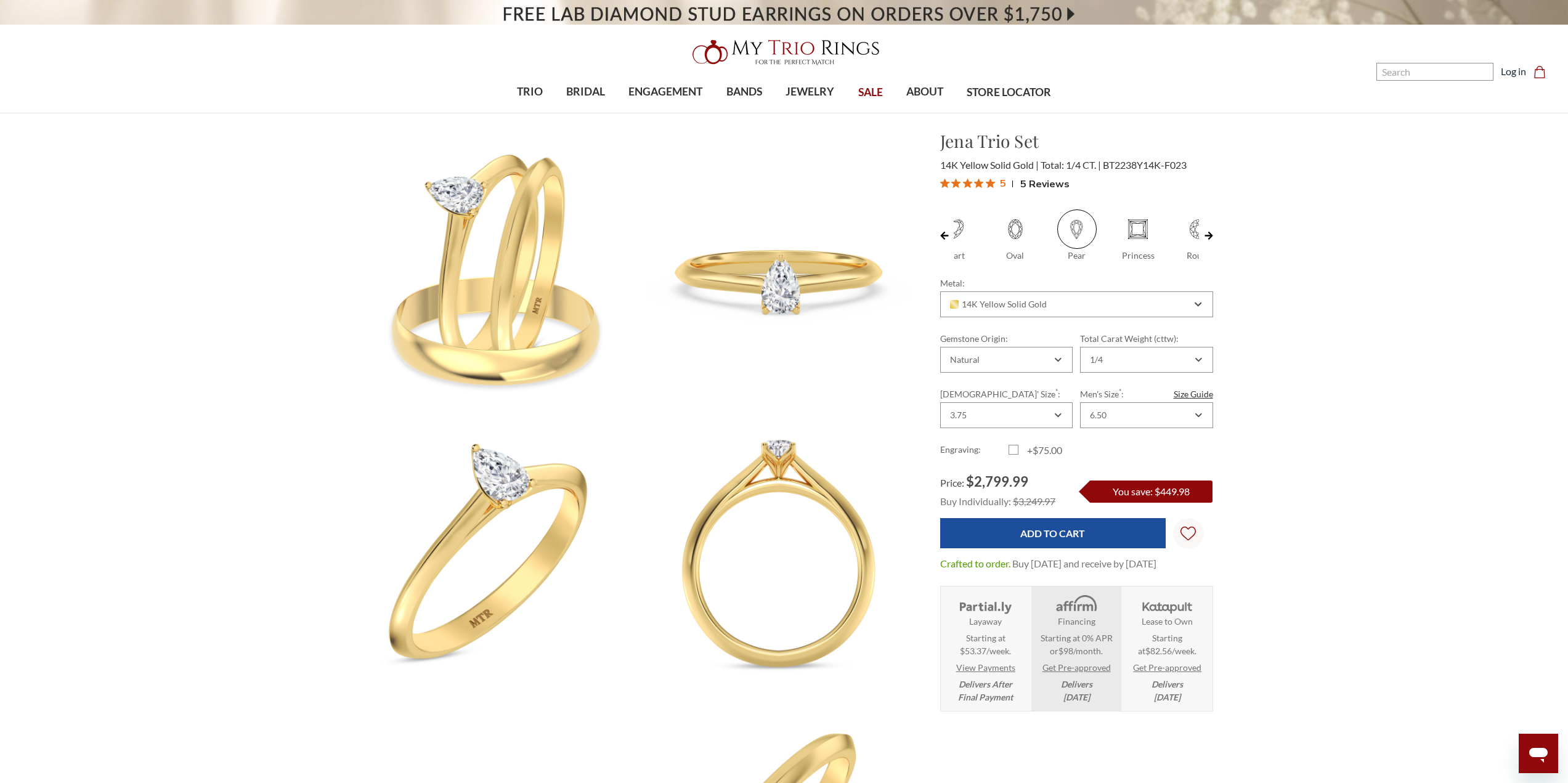
click at [1210, 232] on link at bounding box center [1208, 235] width 8 height 53
click at [1156, 228] on span at bounding box center [1147, 229] width 40 height 40
click at [1122, 256] on input "Round" at bounding box center [1121, 256] width 1 height 1
radio input "true"
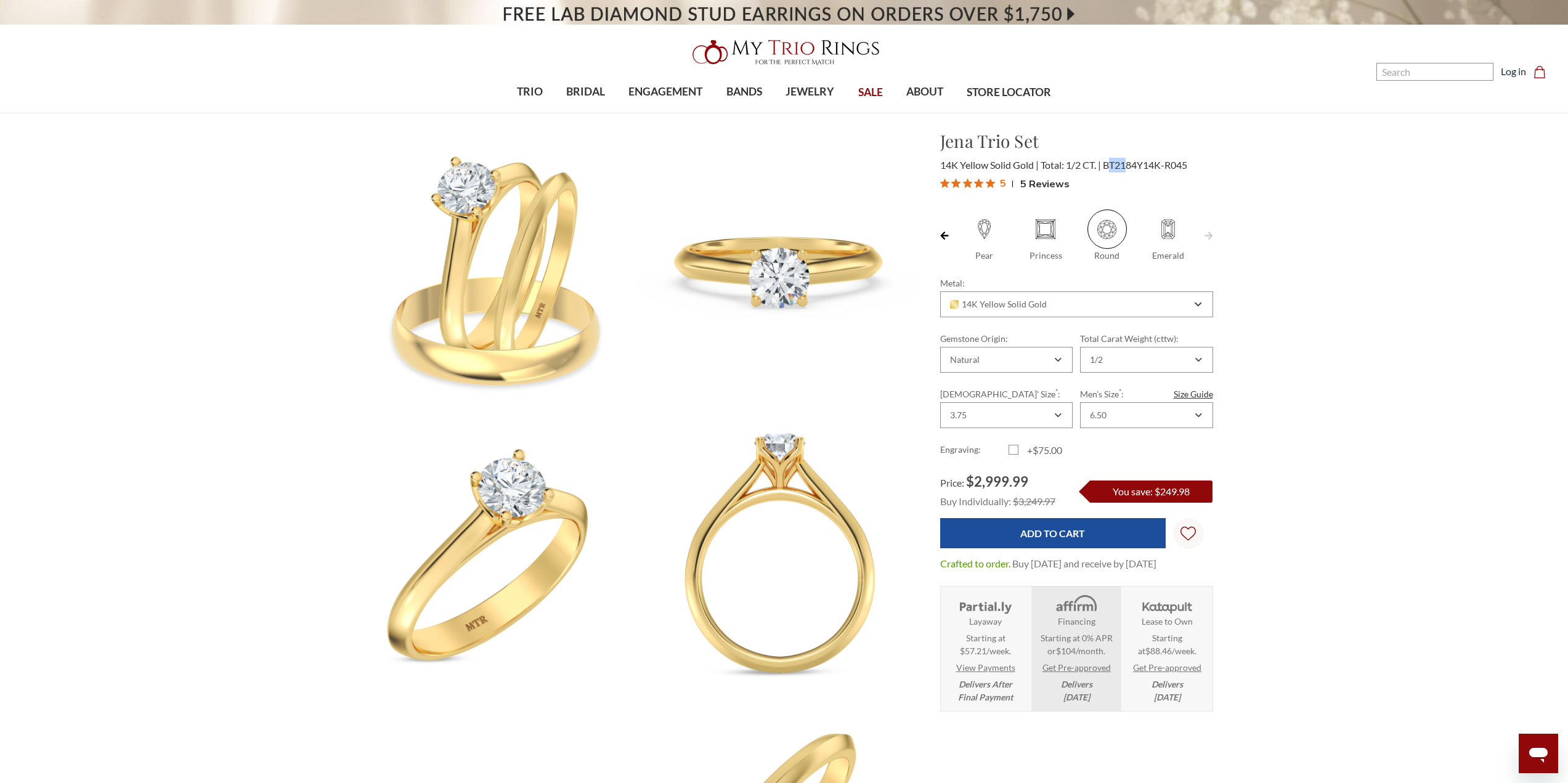
drag, startPoint x: 1119, startPoint y: 166, endPoint x: 1129, endPoint y: 167, distance: 10.0
click at [1129, 167] on span "BT2184Y14K-R045" at bounding box center [1145, 165] width 84 height 12
click at [1136, 180] on div "5 5 Reviews" at bounding box center [1077, 184] width 273 height 18
drag, startPoint x: 1116, startPoint y: 164, endPoint x: 1139, endPoint y: 164, distance: 23.0
click at [1139, 164] on span "BT2184Y14K-R045" at bounding box center [1145, 165] width 84 height 12
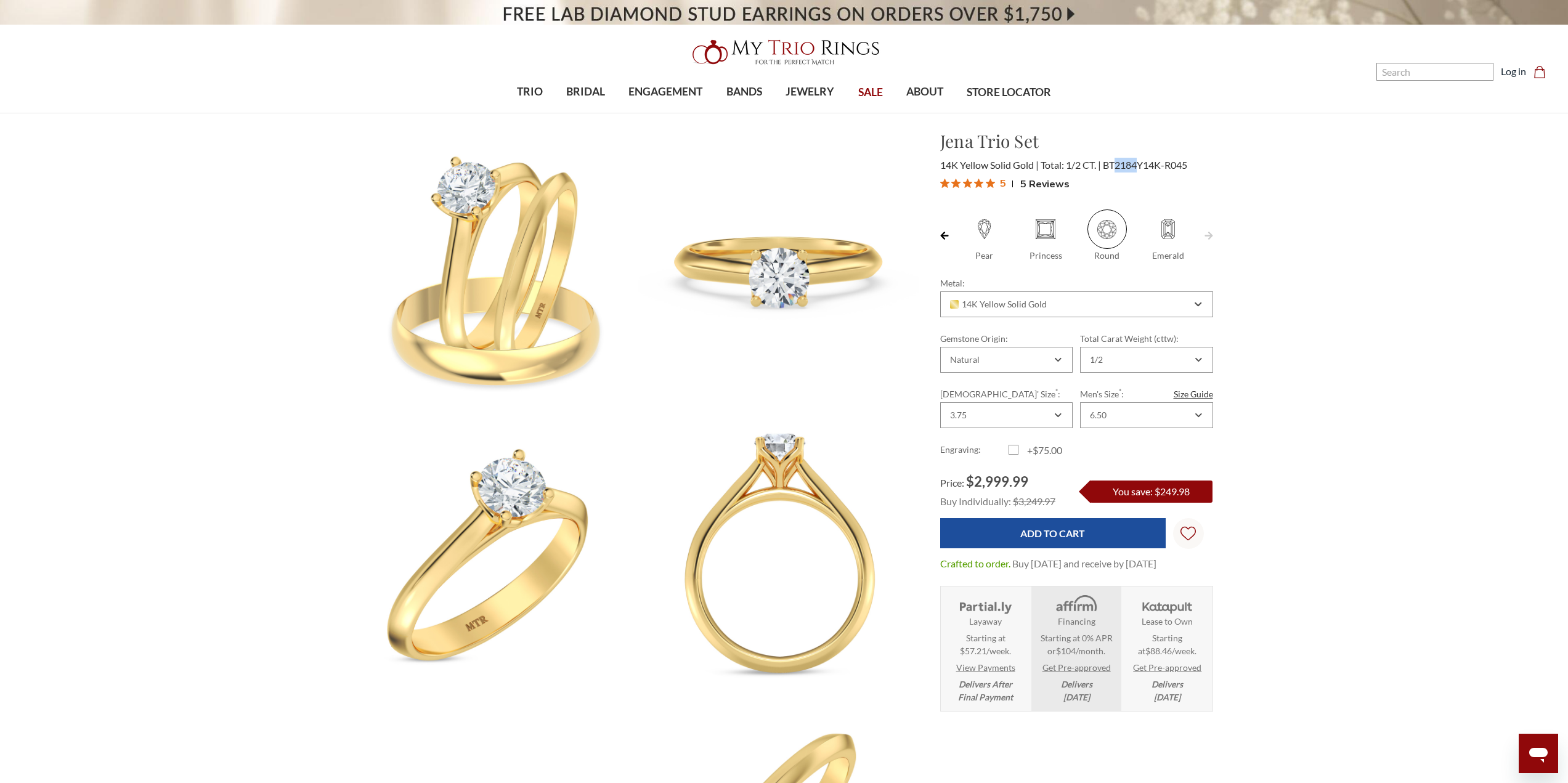
copy span "2184"
click at [1192, 360] on div "1/2" at bounding box center [1146, 359] width 132 height 26
click at [1129, 435] on div "3/4" at bounding box center [1146, 436] width 116 height 16
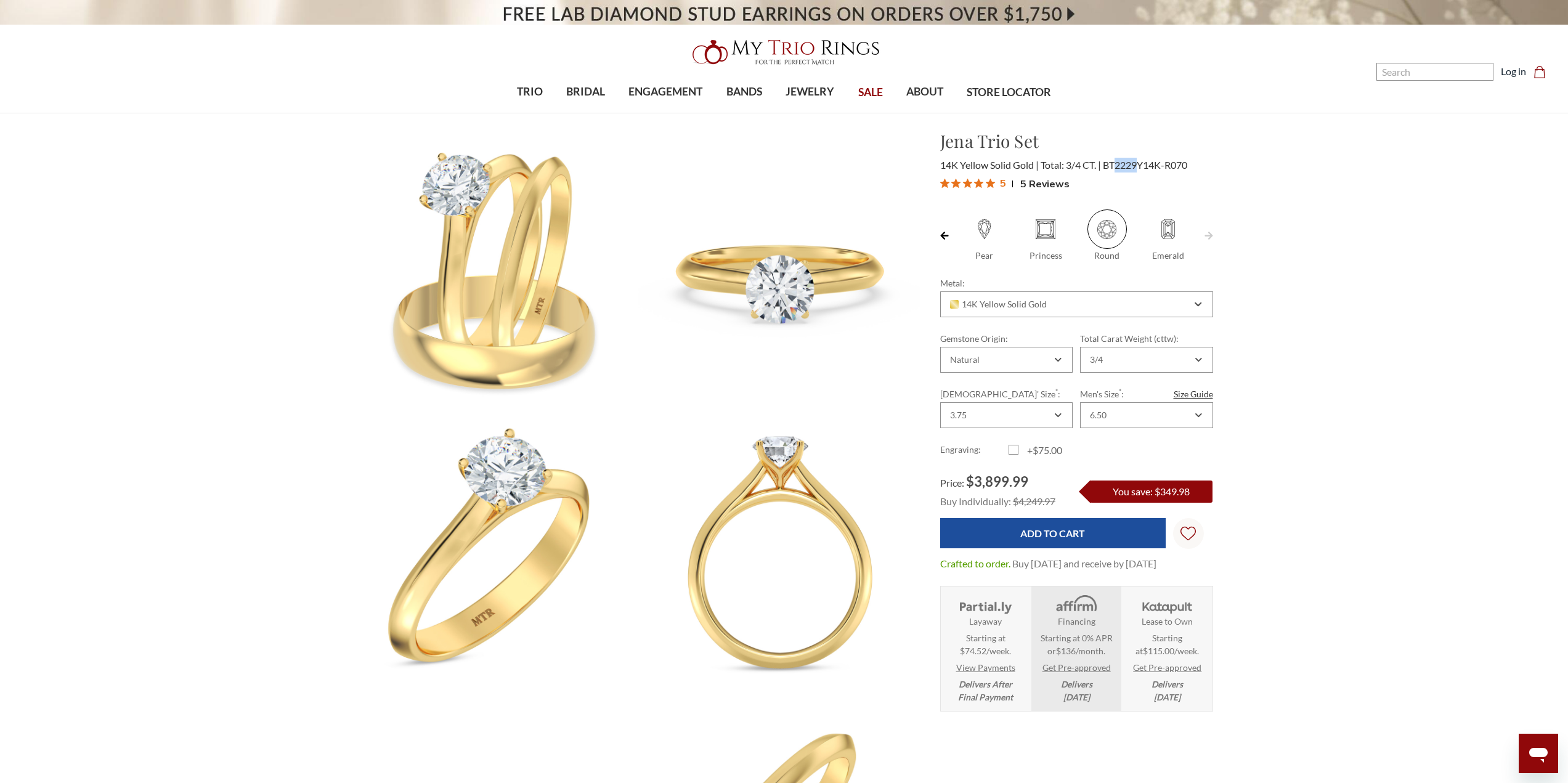
drag, startPoint x: 1115, startPoint y: 163, endPoint x: 1140, endPoint y: 166, distance: 25.2
click at [1140, 165] on span "BT2229Y14K-R070" at bounding box center [1145, 165] width 84 height 12
copy span "2229"
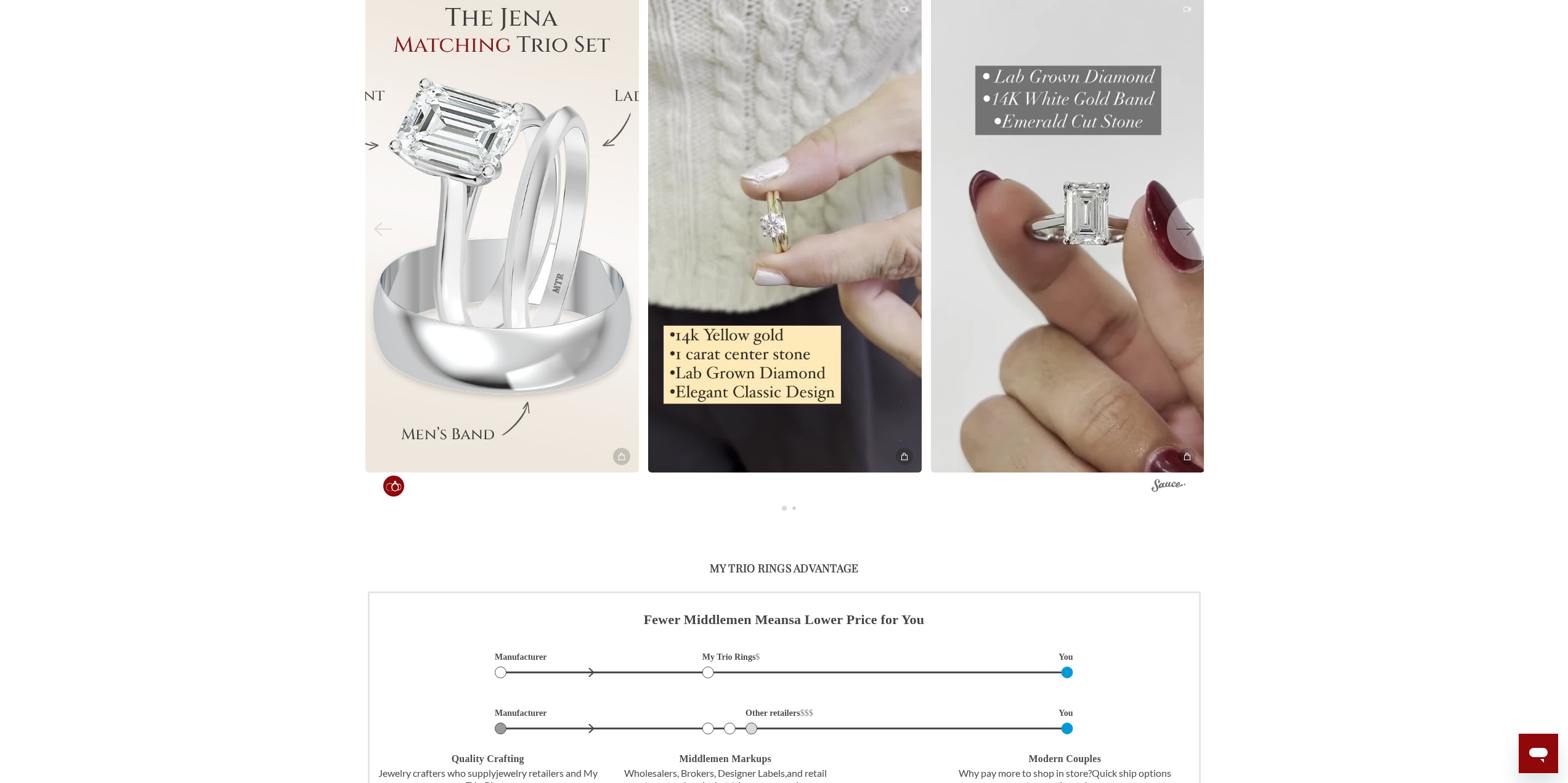
scroll to position [2956, 0]
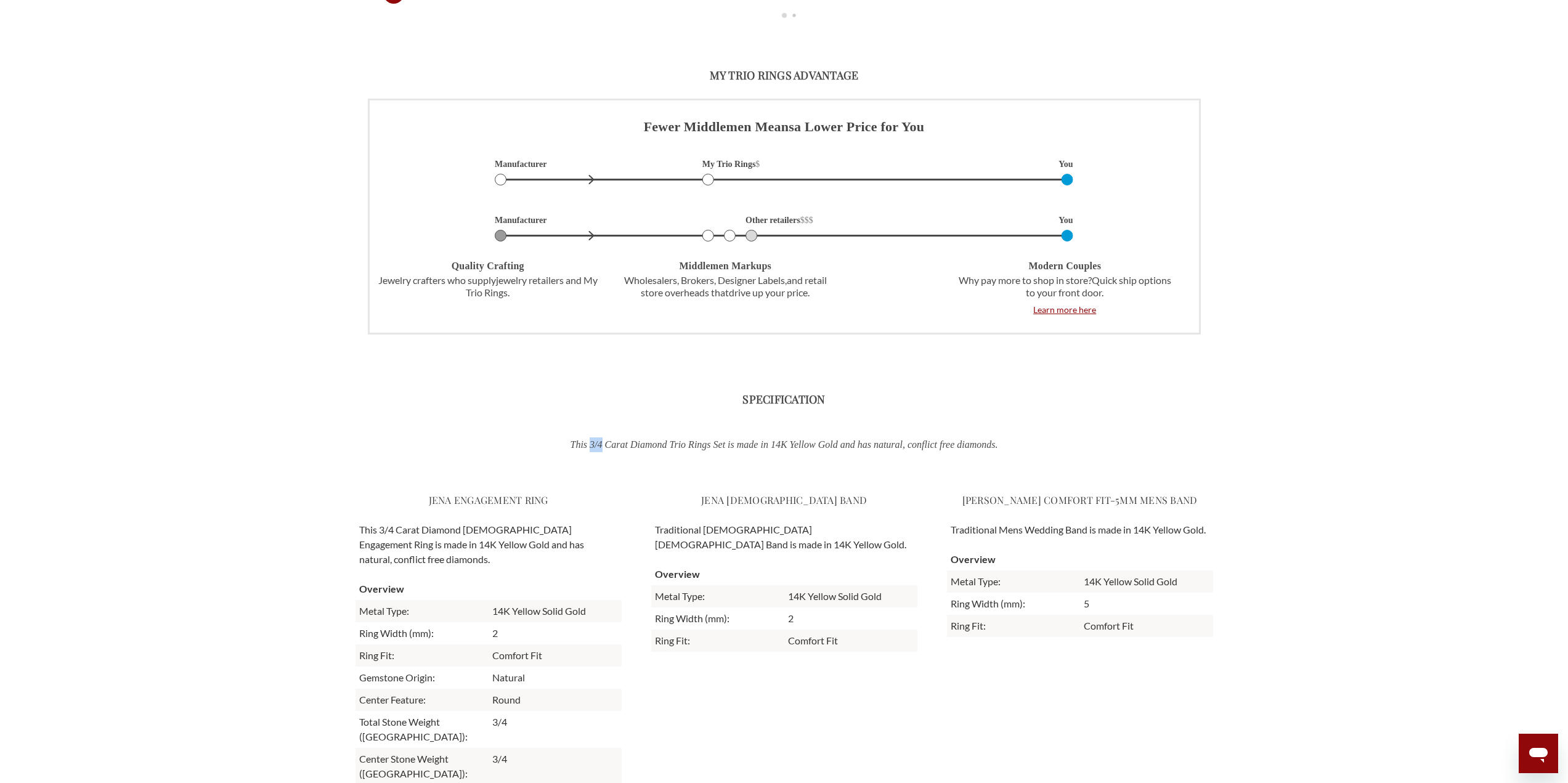
drag, startPoint x: 568, startPoint y: 444, endPoint x: 582, endPoint y: 447, distance: 14.3
click at [582, 447] on p "This 3/4 Carat Diamond Trio Rings Set is made in 14K Yellow Gold and has natura…" at bounding box center [784, 444] width 643 height 15
copy p "3/4"
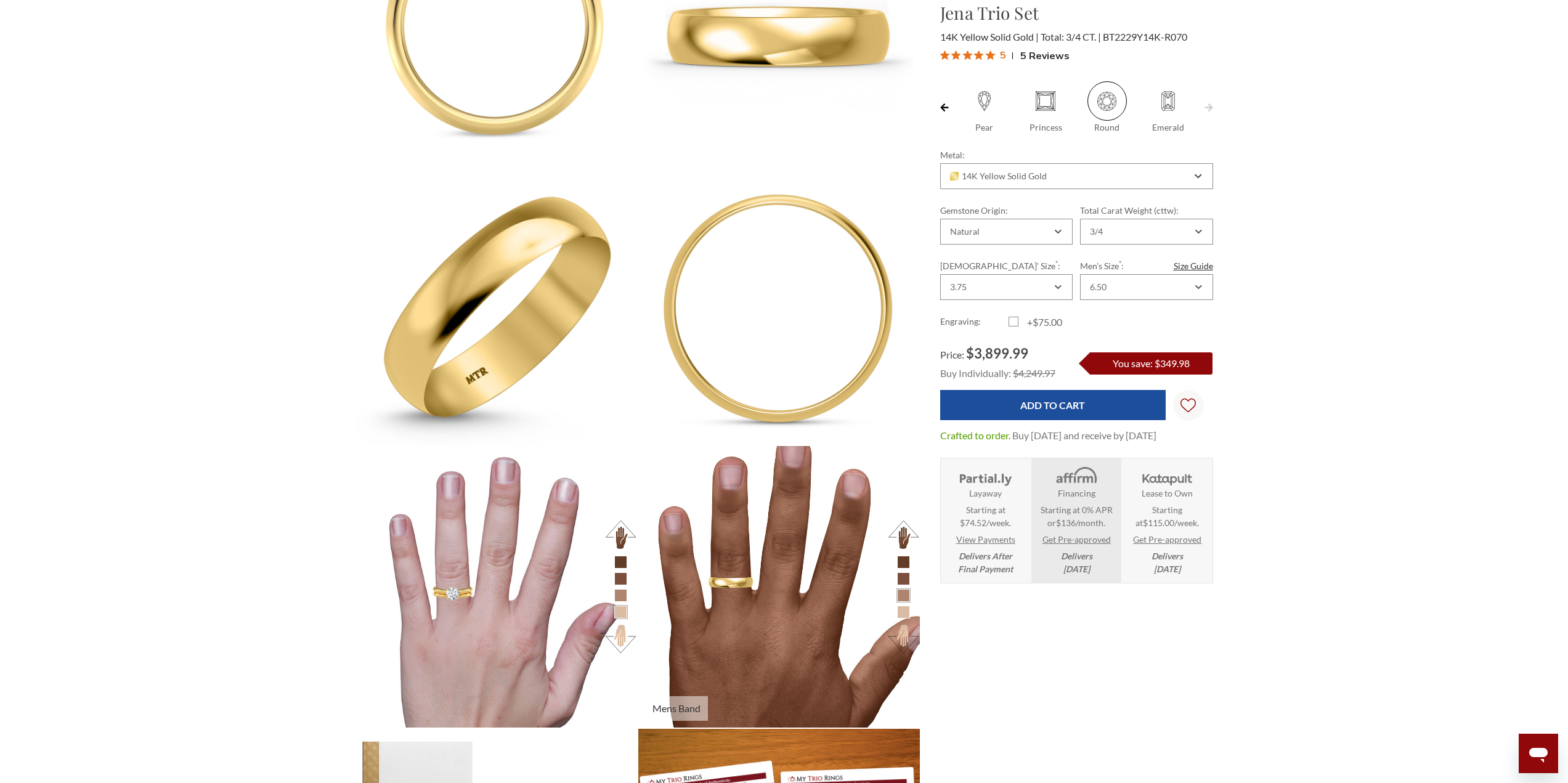
scroll to position [0, 0]
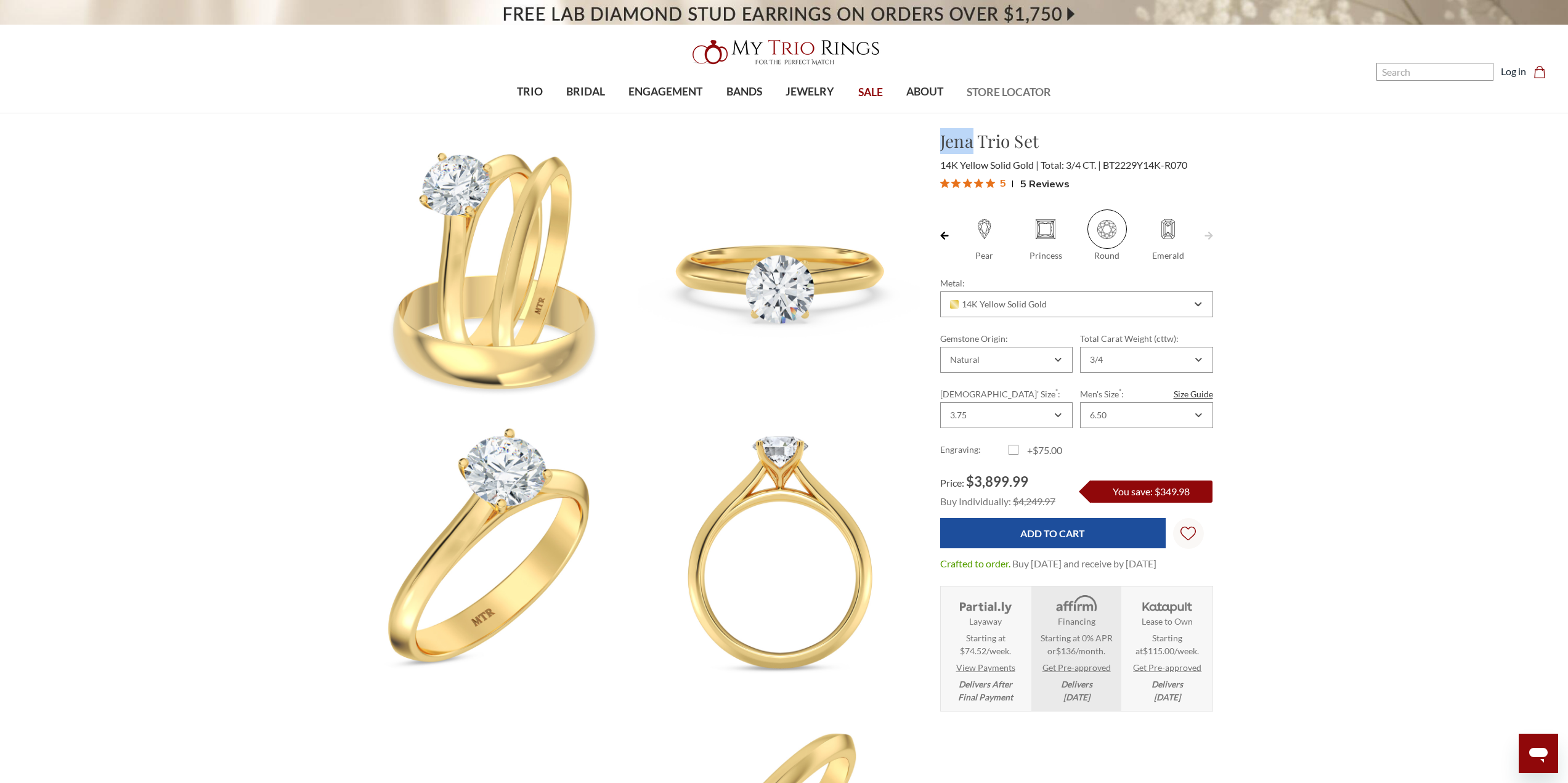
drag, startPoint x: 943, startPoint y: 143, endPoint x: 1053, endPoint y: 88, distance: 123.0
click at [972, 145] on h1 "Jena Trio Set" at bounding box center [1077, 141] width 273 height 26
copy h1 "Jena"
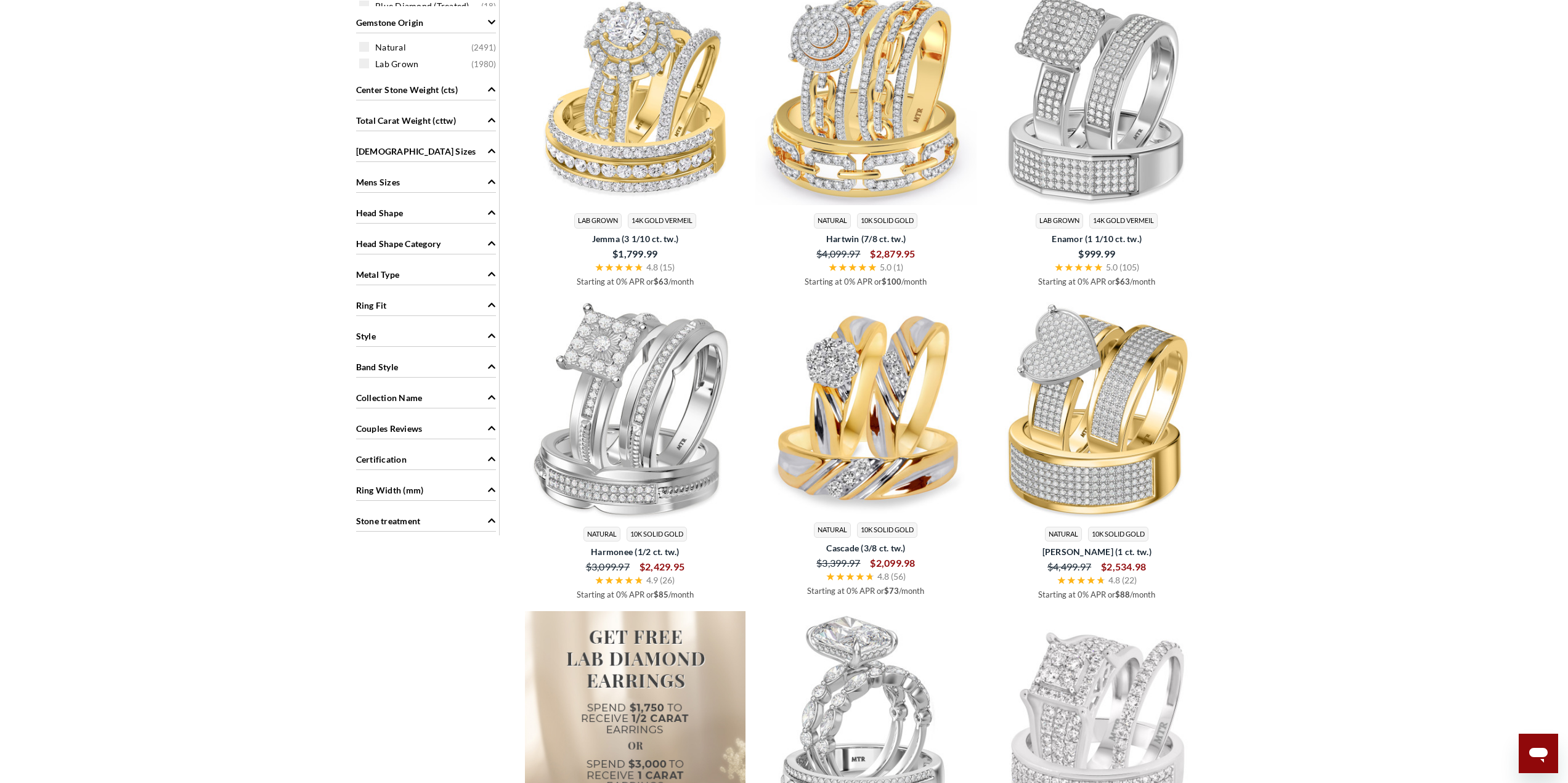
click at [456, 335] on div "Style" at bounding box center [426, 335] width 140 height 23
